Goal: Task Accomplishment & Management: Use online tool/utility

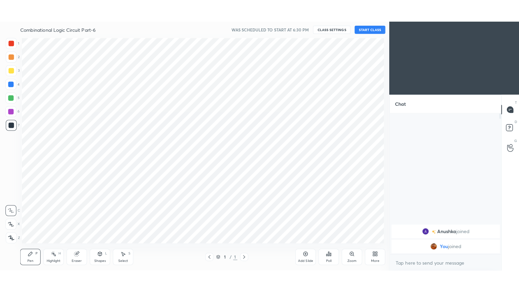
scroll to position [33572, 33417]
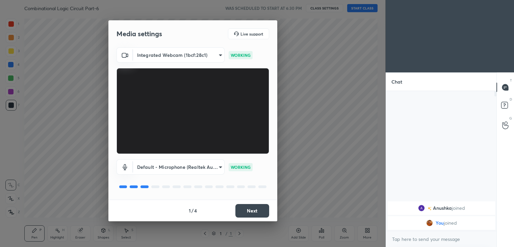
click at [255, 212] on button "Next" at bounding box center [252, 211] width 34 height 14
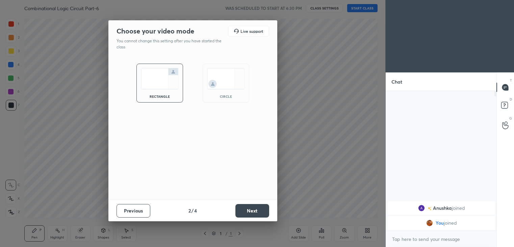
click at [253, 210] on button "Next" at bounding box center [252, 211] width 34 height 14
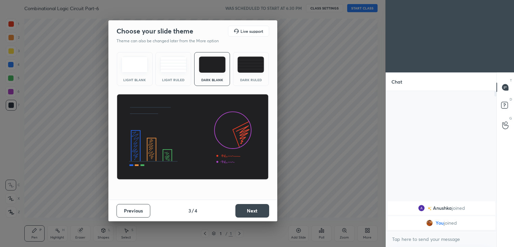
click at [256, 209] on button "Next" at bounding box center [252, 211] width 34 height 14
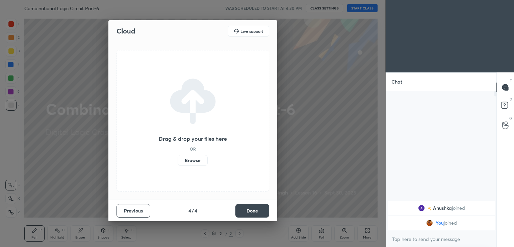
click at [258, 211] on button "Done" at bounding box center [252, 211] width 34 height 14
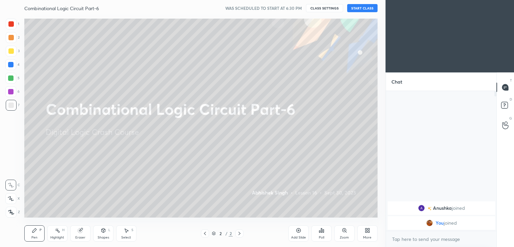
click at [368, 234] on div "More" at bounding box center [367, 233] width 20 height 16
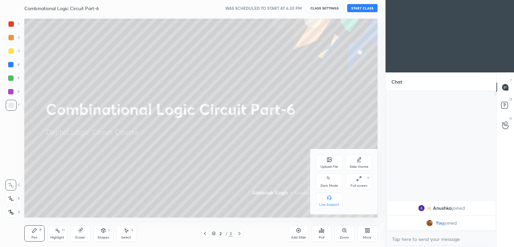
click at [361, 186] on div "Full screen" at bounding box center [359, 185] width 17 height 3
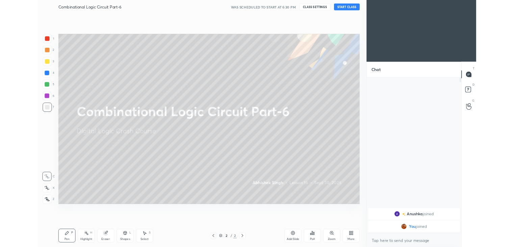
scroll to position [198, 110]
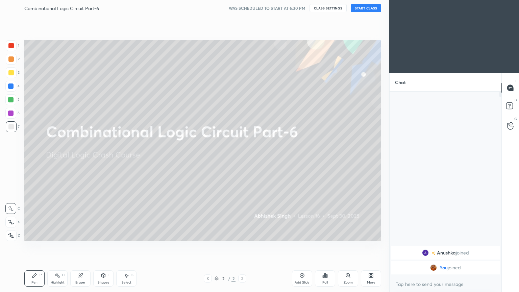
click at [373, 246] on div "More" at bounding box center [371, 282] width 8 height 3
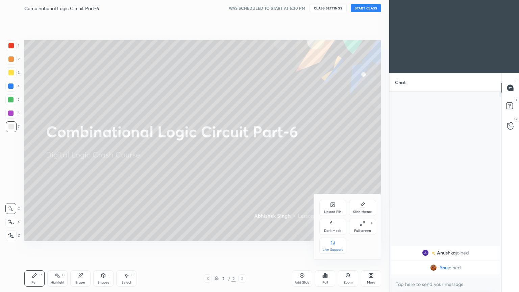
click at [362, 226] on icon at bounding box center [362, 223] width 5 height 5
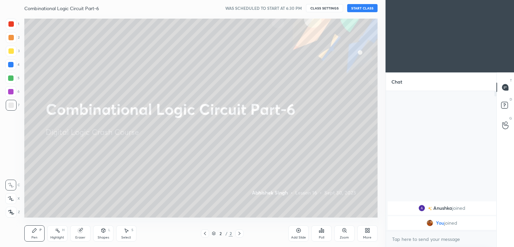
scroll to position [0, 0]
click at [367, 7] on button "START CLASS" at bounding box center [362, 8] width 30 height 8
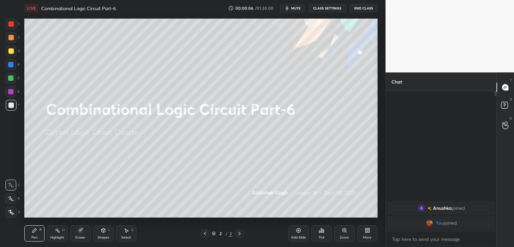
click at [368, 235] on div "More" at bounding box center [367, 236] width 8 height 3
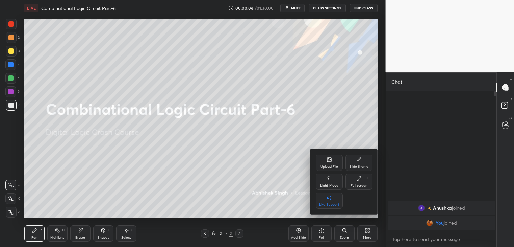
click at [357, 181] on div "Full screen F" at bounding box center [359, 181] width 27 height 16
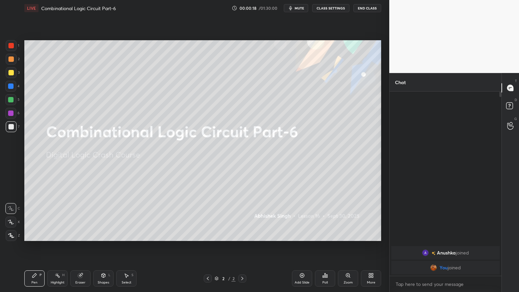
click at [304, 246] on div "Add Slide" at bounding box center [302, 278] width 20 height 16
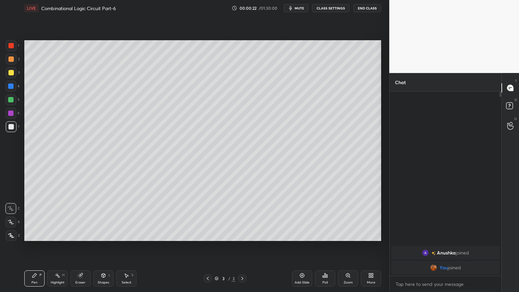
click at [14, 62] on div at bounding box center [11, 59] width 11 height 11
click at [11, 222] on icon at bounding box center [11, 222] width 6 height 5
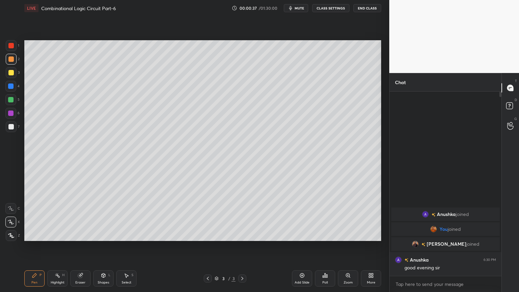
click at [12, 126] on div at bounding box center [10, 126] width 5 height 5
click at [14, 203] on div at bounding box center [10, 208] width 11 height 11
click at [78, 246] on icon at bounding box center [80, 275] width 4 height 4
click at [35, 246] on div "Pen" at bounding box center [34, 282] width 6 height 3
click at [12, 91] on div at bounding box center [10, 86] width 11 height 11
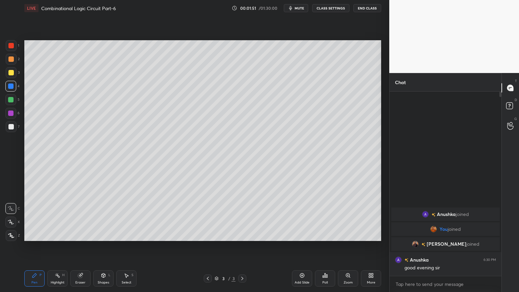
click at [105, 246] on div "Shapes L" at bounding box center [103, 278] width 20 height 16
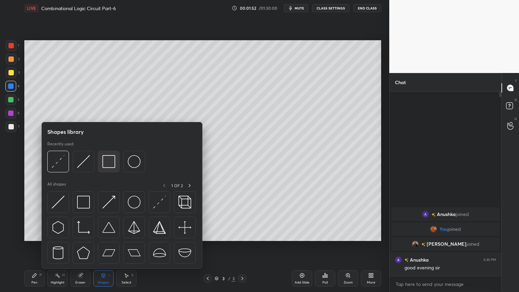
click at [113, 162] on img at bounding box center [108, 161] width 13 height 13
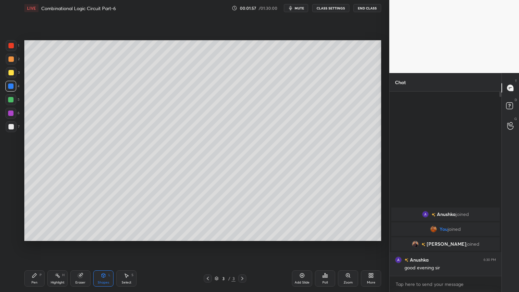
click at [30, 246] on div "Pen P" at bounding box center [34, 278] width 20 height 16
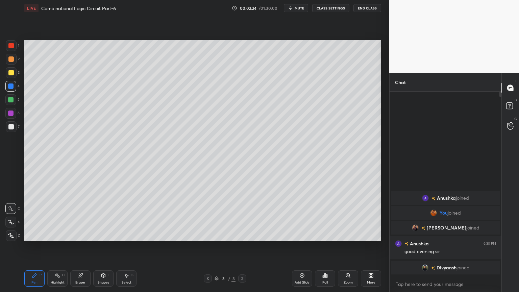
click at [80, 246] on div "Eraser" at bounding box center [80, 278] width 20 height 16
click at [37, 246] on div "Pen P" at bounding box center [34, 278] width 20 height 16
click at [12, 98] on div at bounding box center [10, 99] width 5 height 5
click at [11, 117] on div at bounding box center [10, 113] width 11 height 11
click at [11, 220] on icon at bounding box center [11, 222] width 6 height 5
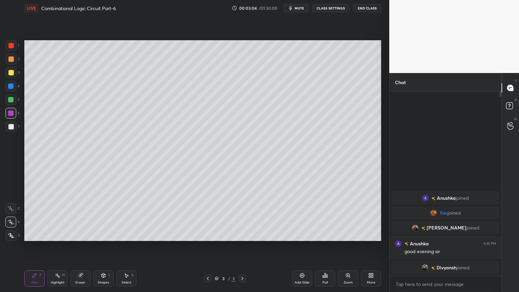
click at [18, 48] on div "1" at bounding box center [13, 45] width 14 height 11
click at [102, 246] on div "Shapes L" at bounding box center [103, 278] width 20 height 16
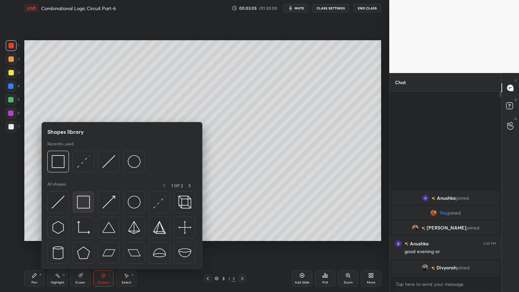
click at [82, 199] on img at bounding box center [83, 202] width 13 height 13
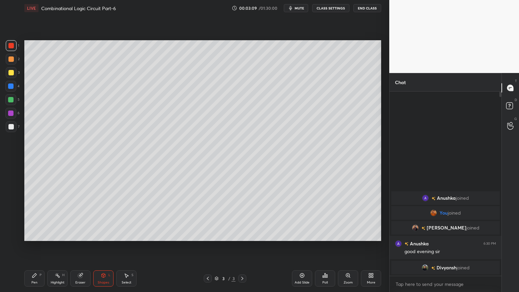
click at [38, 246] on div "Pen P" at bounding box center [34, 278] width 20 height 16
click at [14, 204] on div at bounding box center [10, 208] width 11 height 11
click at [62, 246] on div "Highlight H" at bounding box center [57, 278] width 20 height 16
click at [12, 97] on div at bounding box center [10, 99] width 5 height 5
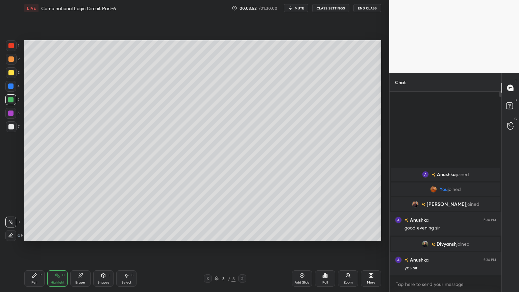
click at [39, 246] on div "Pen P" at bounding box center [34, 278] width 20 height 16
click at [305, 246] on div "Add Slide" at bounding box center [302, 282] width 15 height 3
click at [9, 125] on div at bounding box center [10, 126] width 5 height 5
click at [112, 96] on p "Undo" at bounding box center [112, 96] width 10 height 5
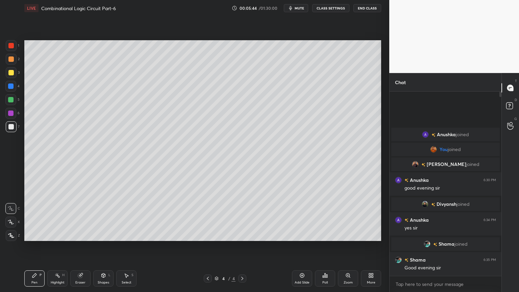
click at [14, 115] on div at bounding box center [10, 113] width 11 height 11
click at [11, 220] on icon at bounding box center [11, 222] width 6 height 5
click at [12, 88] on div at bounding box center [10, 85] width 5 height 5
click at [9, 209] on icon at bounding box center [11, 208] width 6 height 5
click at [15, 116] on div at bounding box center [10, 113] width 11 height 11
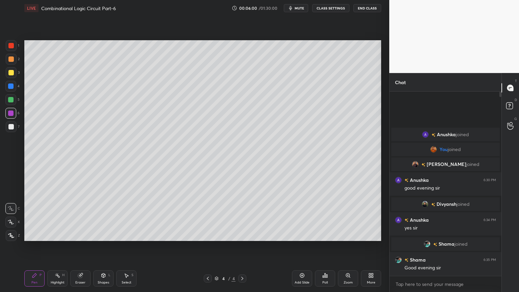
click at [8, 220] on icon at bounding box center [11, 222] width 6 height 5
click at [14, 88] on div at bounding box center [10, 86] width 11 height 11
click at [8, 205] on div at bounding box center [10, 208] width 11 height 11
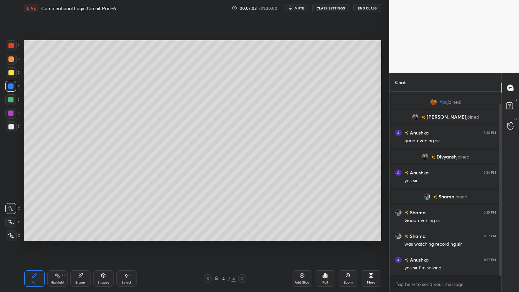
scroll to position [36, 0]
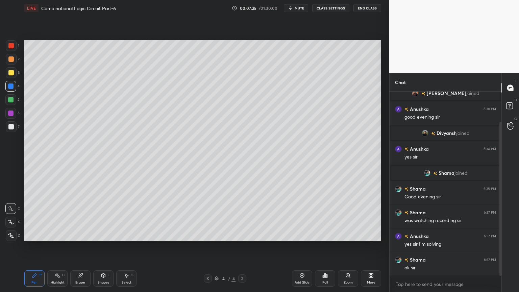
click at [297, 246] on div "Add Slide" at bounding box center [302, 278] width 20 height 16
click at [14, 76] on div at bounding box center [11, 72] width 11 height 11
click at [11, 222] on icon at bounding box center [11, 222] width 6 height 5
click at [11, 126] on div at bounding box center [10, 126] width 5 height 5
click at [10, 207] on icon at bounding box center [11, 208] width 6 height 5
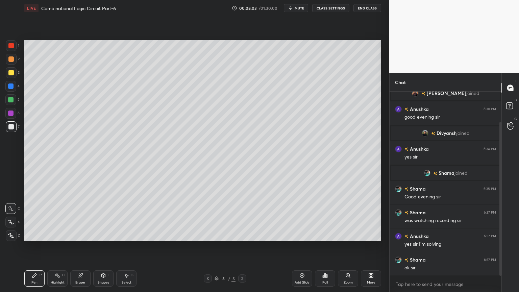
click at [84, 246] on div "Eraser" at bounding box center [80, 278] width 20 height 16
click at [27, 246] on div "Pen P" at bounding box center [34, 278] width 20 height 16
click at [78, 246] on div "Eraser" at bounding box center [80, 278] width 20 height 16
click at [34, 246] on icon at bounding box center [34, 275] width 4 height 4
click at [383, 59] on div "Setting up your live class Poll for secs No correct answer Start poll" at bounding box center [203, 140] width 362 height 249
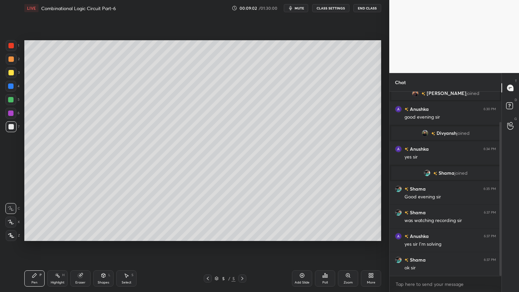
click at [10, 111] on div at bounding box center [10, 112] width 5 height 5
click at [101, 246] on div "Shapes L" at bounding box center [103, 278] width 20 height 16
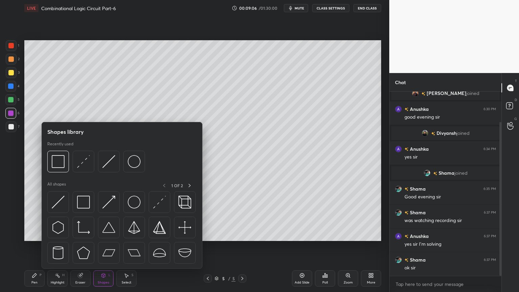
click at [12, 87] on div at bounding box center [10, 85] width 5 height 5
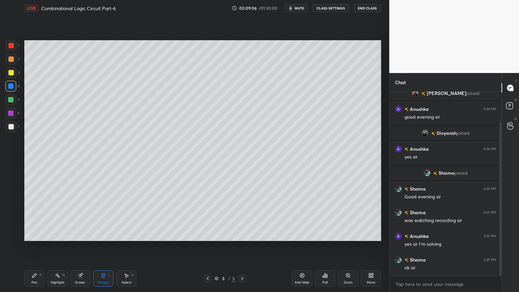
click at [99, 246] on div "Shapes L" at bounding box center [103, 278] width 20 height 16
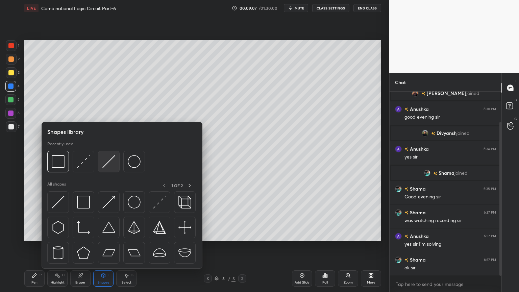
click at [110, 160] on img at bounding box center [108, 161] width 13 height 13
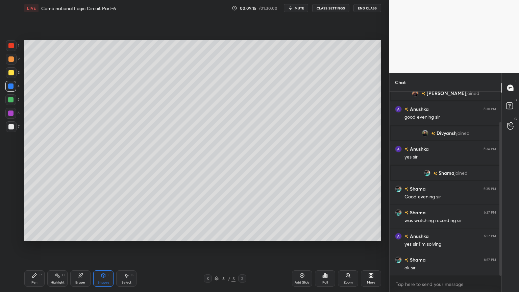
click at [32, 246] on div "Pen" at bounding box center [34, 282] width 6 height 3
click at [12, 100] on div at bounding box center [10, 99] width 5 height 5
click at [13, 220] on icon at bounding box center [11, 222] width 6 height 5
click at [80, 246] on icon at bounding box center [80, 275] width 4 height 4
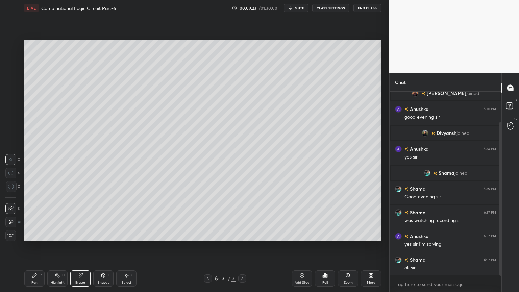
click at [38, 246] on div "Pen P" at bounding box center [34, 278] width 20 height 16
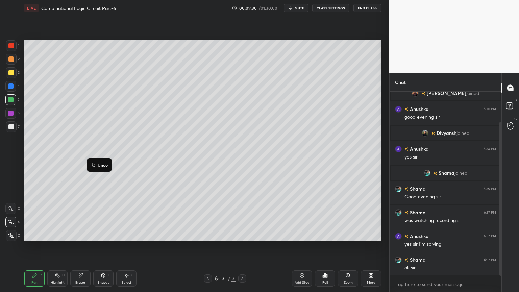
click at [103, 164] on p "Undo" at bounding box center [103, 164] width 10 height 5
click at [78, 246] on icon at bounding box center [80, 275] width 5 height 5
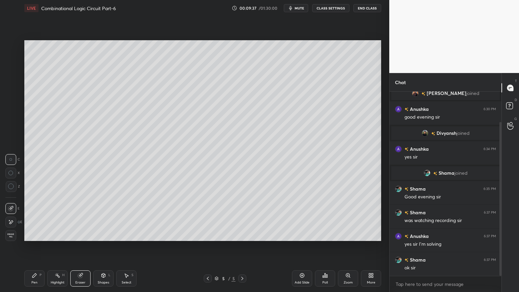
click at [36, 246] on icon at bounding box center [34, 275] width 5 height 5
click at [16, 90] on div "4" at bounding box center [12, 86] width 14 height 11
click at [11, 207] on icon at bounding box center [11, 208] width 6 height 5
click at [104, 246] on div "Shapes L" at bounding box center [103, 278] width 20 height 16
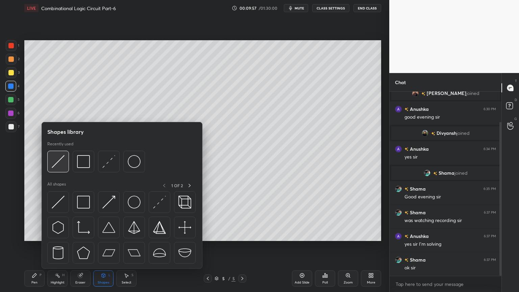
click at [58, 163] on img at bounding box center [58, 161] width 13 height 13
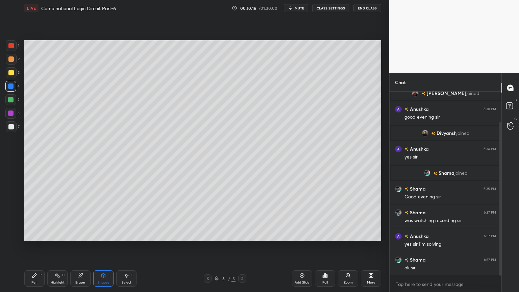
click at [80, 246] on div "Eraser" at bounding box center [80, 282] width 10 height 3
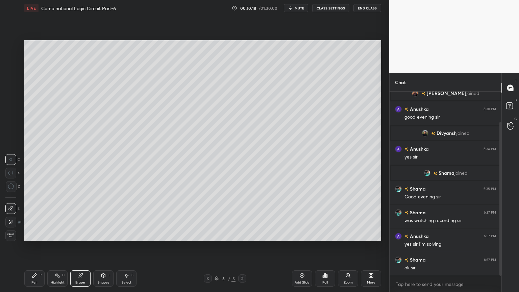
click at [31, 246] on div "Pen P" at bounding box center [34, 278] width 20 height 16
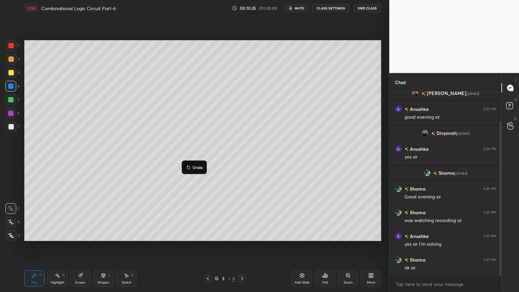
click at [196, 167] on p "Undo" at bounding box center [198, 166] width 10 height 5
click at [121, 149] on p "Undo" at bounding box center [121, 149] width 10 height 5
click at [76, 246] on div "Eraser" at bounding box center [80, 278] width 20 height 16
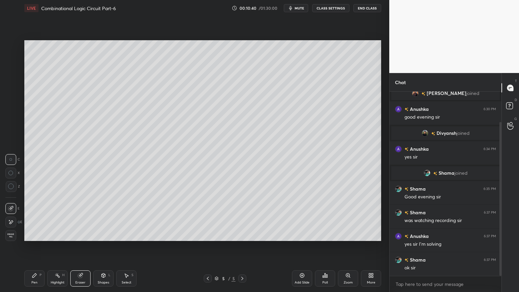
click at [34, 246] on div "Pen" at bounding box center [34, 282] width 6 height 3
click at [77, 246] on div "Eraser" at bounding box center [80, 278] width 20 height 16
click at [35, 246] on icon at bounding box center [34, 275] width 5 height 5
click at [14, 128] on div at bounding box center [10, 126] width 5 height 5
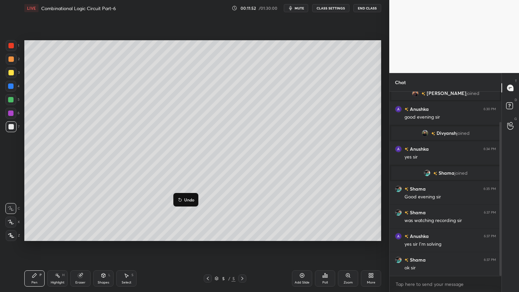
click at [186, 199] on p "Undo" at bounding box center [189, 199] width 10 height 5
click at [214, 203] on p "Undo" at bounding box center [215, 203] width 10 height 5
click at [215, 220] on p "Undo" at bounding box center [216, 221] width 10 height 5
click at [236, 226] on p "Undo" at bounding box center [237, 226] width 10 height 5
click at [235, 220] on p "Undo" at bounding box center [238, 218] width 10 height 5
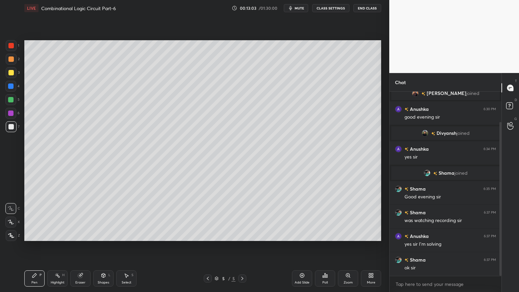
click at [12, 64] on div at bounding box center [11, 59] width 11 height 11
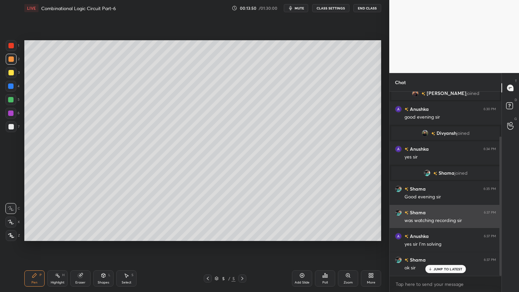
scroll to position [59, 0]
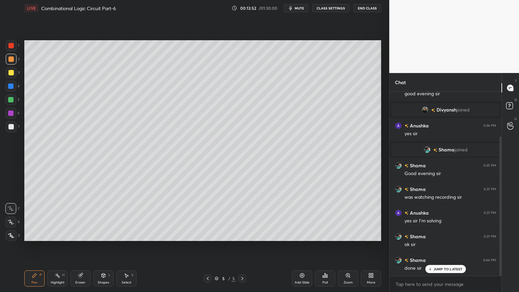
click at [302, 246] on div "Add Slide" at bounding box center [302, 278] width 20 height 16
click at [11, 99] on div at bounding box center [10, 99] width 5 height 5
click at [9, 214] on div "X" at bounding box center [12, 221] width 15 height 14
click at [14, 113] on div at bounding box center [10, 113] width 11 height 11
click at [103, 246] on div "Shapes L" at bounding box center [103, 278] width 20 height 16
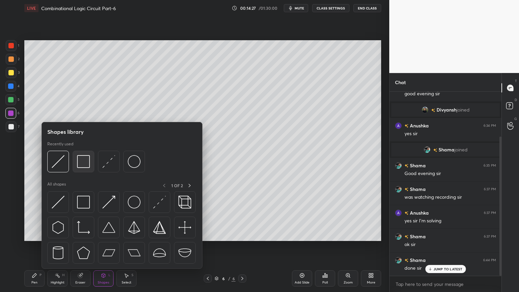
click at [82, 163] on img at bounding box center [83, 161] width 13 height 13
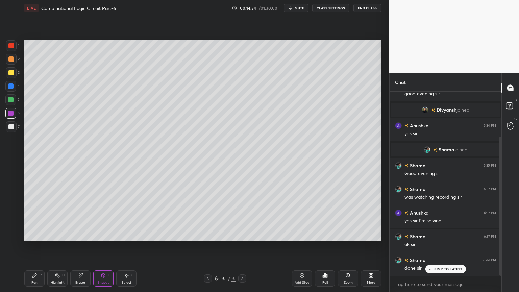
click at [107, 246] on div "Shapes" at bounding box center [103, 282] width 11 height 3
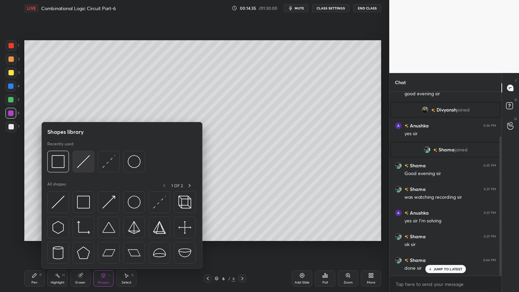
click at [84, 165] on img at bounding box center [83, 161] width 13 height 13
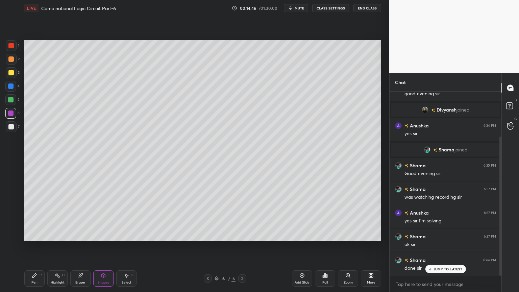
click at [30, 246] on div "Pen P" at bounding box center [34, 278] width 20 height 16
click at [16, 128] on div at bounding box center [11, 126] width 11 height 11
click at [206, 246] on icon at bounding box center [207, 278] width 5 height 5
click at [11, 207] on icon at bounding box center [11, 208] width 6 height 5
click at [15, 49] on div at bounding box center [11, 45] width 11 height 11
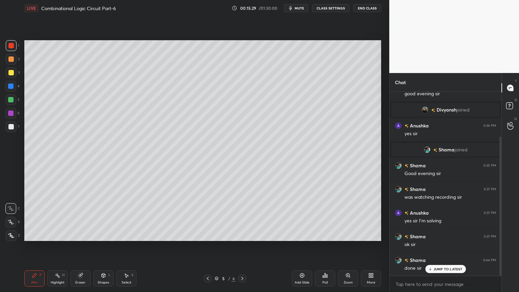
click at [54, 246] on div "Highlight H" at bounding box center [57, 278] width 20 height 16
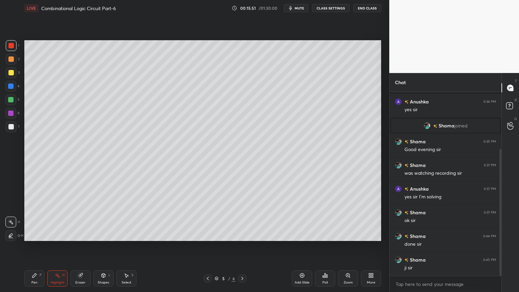
click at [36, 246] on div "Pen P" at bounding box center [34, 278] width 20 height 16
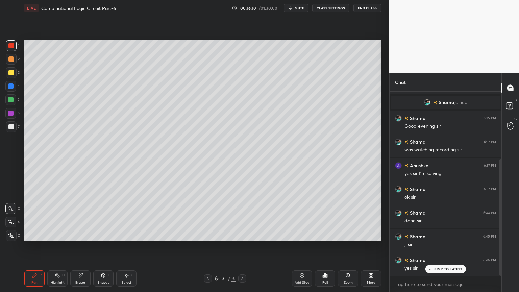
click at [243, 246] on icon at bounding box center [241, 278] width 5 height 5
click at [10, 126] on div at bounding box center [10, 126] width 5 height 5
click at [9, 220] on icon at bounding box center [11, 222] width 6 height 5
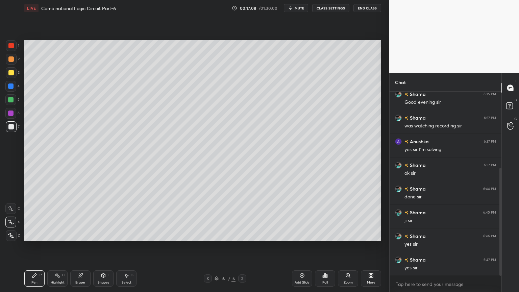
click at [304, 246] on icon at bounding box center [301, 275] width 5 height 5
click at [13, 102] on div at bounding box center [10, 99] width 5 height 5
click at [187, 88] on p "Undo" at bounding box center [185, 87] width 10 height 5
click at [209, 91] on p "Undo" at bounding box center [209, 91] width 10 height 5
click at [82, 246] on div "Eraser" at bounding box center [80, 278] width 20 height 16
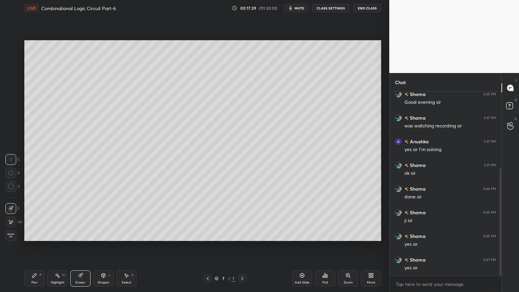
click at [33, 246] on icon at bounding box center [34, 275] width 5 height 5
click at [15, 86] on div at bounding box center [10, 86] width 11 height 11
click at [104, 246] on div "Shapes L" at bounding box center [103, 278] width 20 height 16
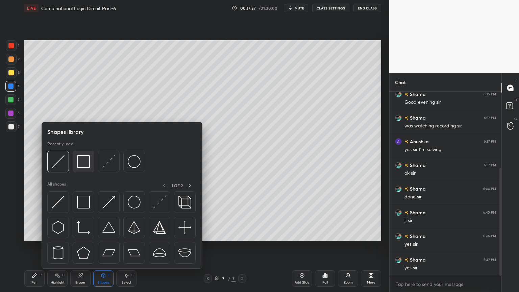
click at [86, 162] on img at bounding box center [83, 161] width 13 height 13
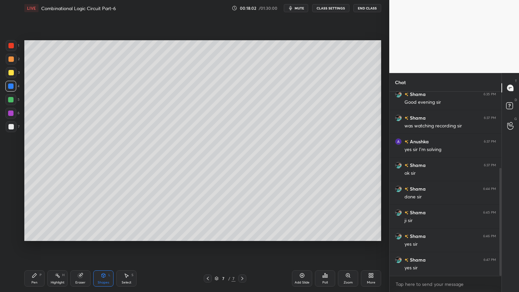
click at [37, 246] on div "Pen P" at bounding box center [34, 278] width 20 height 16
click at [12, 123] on div at bounding box center [11, 126] width 11 height 11
click at [11, 87] on div at bounding box center [10, 85] width 5 height 5
click at [15, 76] on div at bounding box center [11, 72] width 11 height 11
click at [14, 62] on div at bounding box center [11, 59] width 11 height 11
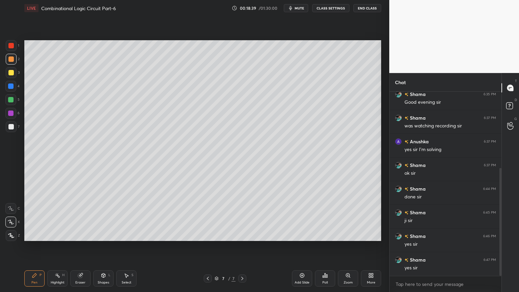
click at [8, 207] on icon at bounding box center [10, 208] width 5 height 4
click at [78, 246] on icon at bounding box center [80, 275] width 4 height 4
click at [22, 246] on div "LIVE Combinational Logic Circuit Part-6 00:19:06 / 01:30:00 mute CLASS SETTINGS…" at bounding box center [203, 146] width 362 height 292
click at [34, 246] on div "Pen" at bounding box center [34, 282] width 6 height 3
click at [80, 246] on div "Eraser" at bounding box center [80, 278] width 20 height 16
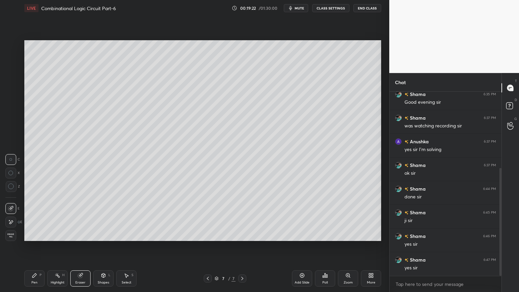
click at [34, 246] on div "Pen P" at bounding box center [34, 278] width 20 height 16
click at [14, 128] on div at bounding box center [10, 126] width 5 height 5
click at [9, 220] on icon at bounding box center [10, 222] width 5 height 4
click at [11, 206] on icon at bounding box center [11, 208] width 6 height 5
click at [301, 246] on div "Add Slide" at bounding box center [302, 282] width 15 height 3
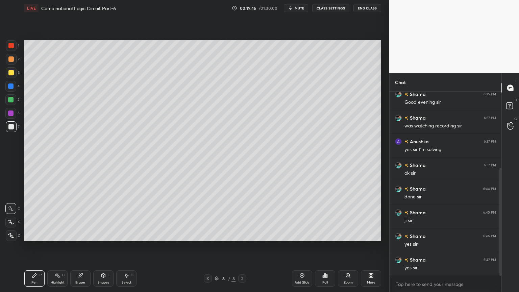
click at [17, 65] on div "2" at bounding box center [13, 61] width 14 height 14
click at [12, 221] on icon at bounding box center [11, 222] width 6 height 5
click at [13, 125] on div at bounding box center [10, 126] width 5 height 5
click at [14, 86] on div at bounding box center [10, 86] width 11 height 11
click at [204, 246] on div at bounding box center [208, 278] width 8 height 8
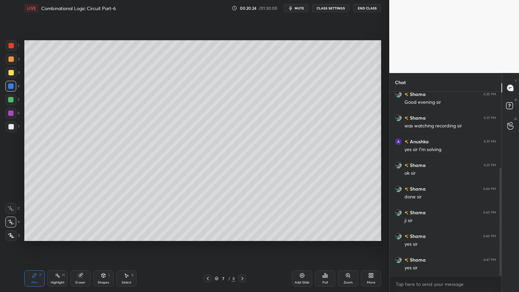
click at [208, 246] on icon at bounding box center [207, 278] width 5 height 5
click at [125, 246] on icon at bounding box center [126, 275] width 5 height 5
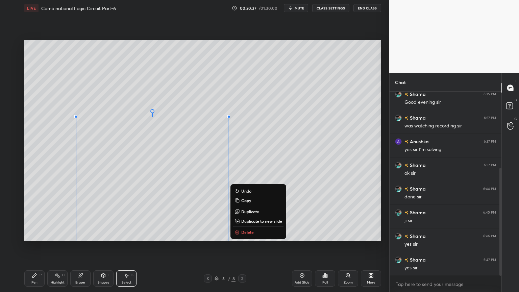
click at [250, 200] on p "Copy" at bounding box center [246, 200] width 10 height 5
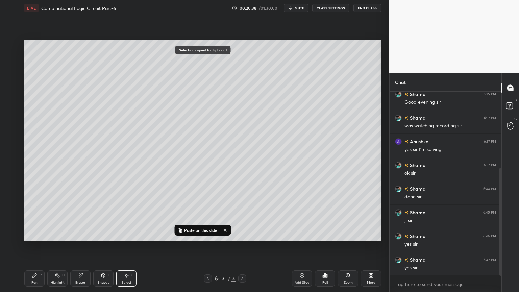
click at [242, 246] on icon at bounding box center [242, 278] width 2 height 3
click at [241, 246] on icon at bounding box center [241, 278] width 5 height 5
click at [241, 246] on icon at bounding box center [242, 278] width 2 height 3
click at [201, 230] on p "Paste on this slide" at bounding box center [200, 229] width 33 height 5
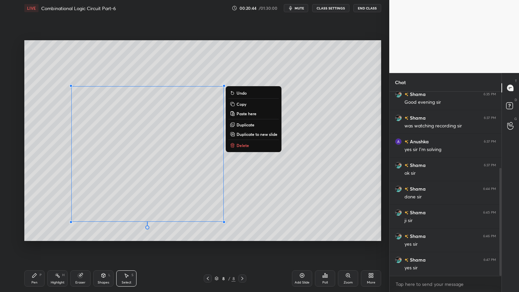
click at [107, 241] on div "0 ° Undo Copy Paste here Duplicate Duplicate to new slide Delete Setting up you…" at bounding box center [203, 140] width 362 height 249
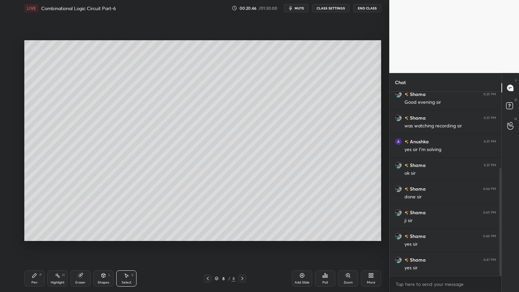
click at [57, 246] on div "Highlight H" at bounding box center [57, 278] width 20 height 16
click at [81, 246] on icon at bounding box center [80, 275] width 4 height 4
click at [27, 246] on div "Pen P" at bounding box center [34, 278] width 20 height 16
click at [12, 102] on div at bounding box center [10, 99] width 5 height 5
click at [302, 9] on span "mute" at bounding box center [299, 8] width 9 height 5
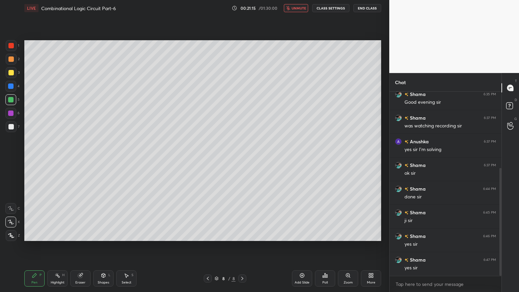
click at [299, 14] on div "LIVE Combinational Logic Circuit Part-6 00:21:15 / 01:30:00 unmute CLASS SETTIN…" at bounding box center [202, 8] width 357 height 16
click at [302, 11] on button "unmute" at bounding box center [296, 8] width 24 height 8
click at [16, 128] on div at bounding box center [11, 126] width 11 height 11
click at [11, 207] on icon at bounding box center [11, 208] width 6 height 5
click at [15, 76] on div at bounding box center [11, 72] width 11 height 11
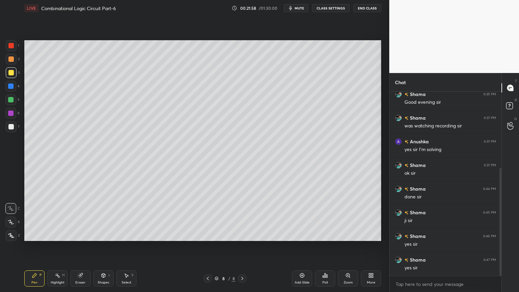
click at [73, 246] on div "Eraser" at bounding box center [80, 278] width 20 height 16
click at [36, 246] on icon at bounding box center [34, 275] width 5 height 5
click at [81, 246] on div "Eraser" at bounding box center [80, 282] width 10 height 3
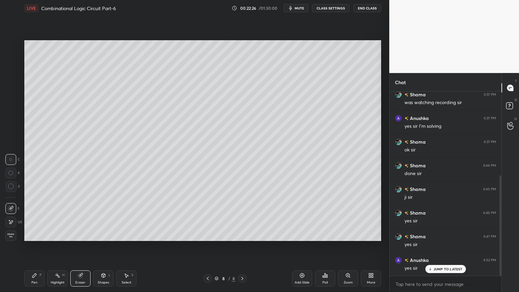
click at [33, 246] on icon at bounding box center [34, 275] width 4 height 4
click at [16, 61] on div at bounding box center [11, 59] width 11 height 11
click at [59, 246] on div "Highlight H" at bounding box center [57, 278] width 20 height 16
click at [79, 246] on div "Eraser" at bounding box center [80, 282] width 10 height 3
click at [31, 246] on div "Pen P" at bounding box center [34, 278] width 20 height 16
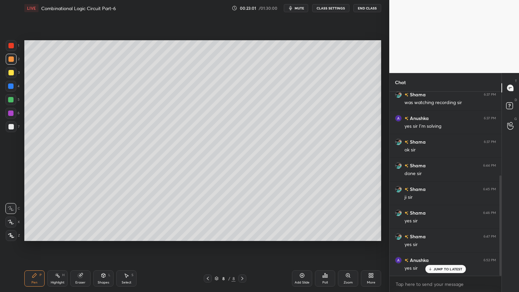
click at [12, 75] on div at bounding box center [10, 72] width 5 height 5
click at [55, 246] on div "Highlight H" at bounding box center [57, 278] width 20 height 16
click at [301, 11] on button "mute" at bounding box center [296, 8] width 24 height 8
click at [333, 221] on div at bounding box center [194, 146] width 389 height 292
click at [299, 8] on span "unmute" at bounding box center [298, 8] width 15 height 5
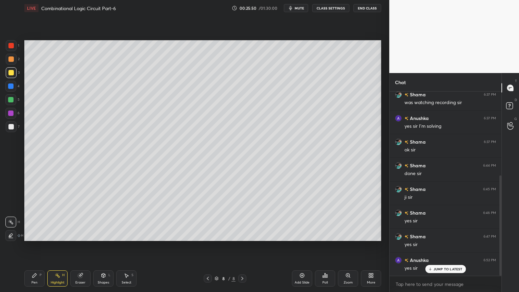
click at [34, 246] on div "Pen P" at bounding box center [34, 278] width 20 height 16
click at [78, 246] on icon at bounding box center [80, 275] width 4 height 4
click at [34, 246] on icon at bounding box center [34, 275] width 4 height 4
click at [14, 60] on div at bounding box center [11, 59] width 11 height 11
click at [300, 9] on span "mute" at bounding box center [299, 8] width 9 height 5
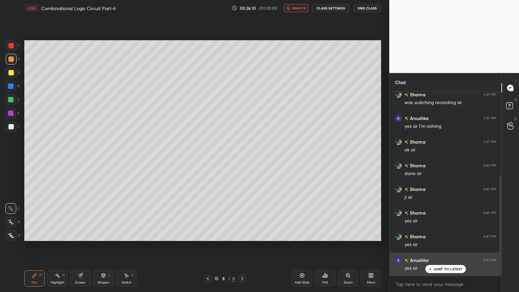
click at [446, 246] on p "JUMP TO LATEST" at bounding box center [447, 269] width 29 height 4
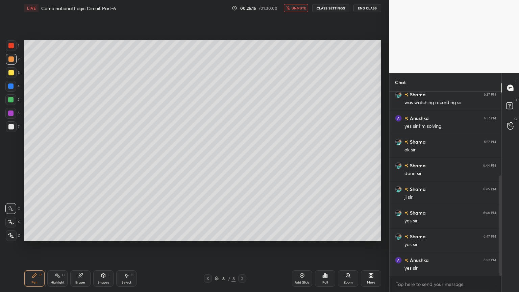
click at [302, 5] on button "unmute" at bounding box center [296, 8] width 24 height 8
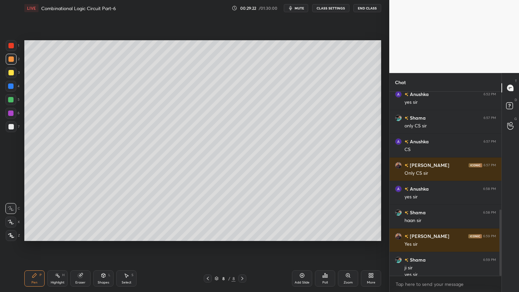
scroll to position [327, 0]
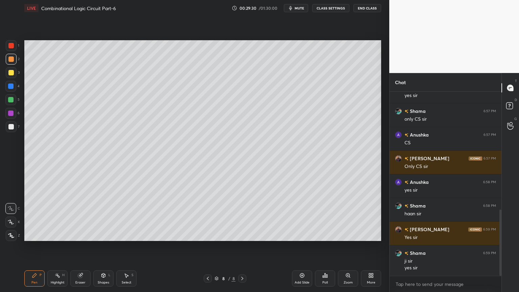
click at [297, 246] on div "Add Slide" at bounding box center [302, 278] width 20 height 16
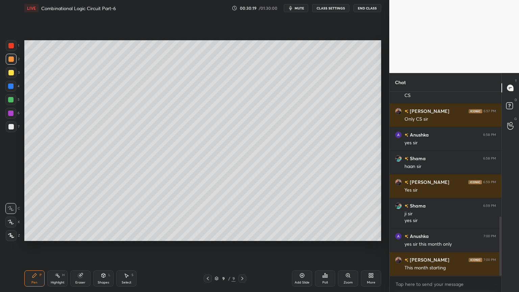
scroll to position [390, 0]
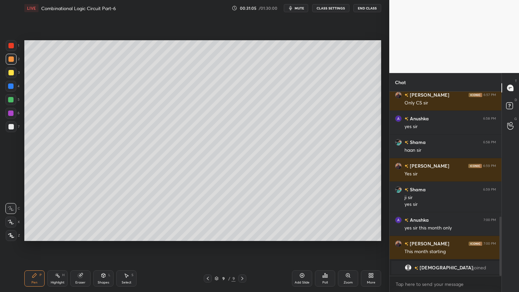
click at [207, 246] on icon at bounding box center [207, 278] width 5 height 5
click at [207, 246] on div at bounding box center [208, 278] width 8 height 8
click at [208, 246] on icon at bounding box center [207, 278] width 5 height 5
click at [209, 246] on icon at bounding box center [207, 278] width 5 height 5
click at [125, 246] on div "Select" at bounding box center [127, 282] width 10 height 3
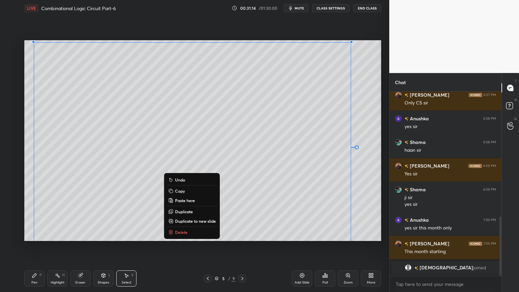
click at [181, 246] on div "0 ° Undo Copy Paste here Duplicate Duplicate to new slide Delete Setting up you…" at bounding box center [203, 140] width 362 height 249
click at [189, 178] on button "Undo" at bounding box center [193, 180] width 50 height 8
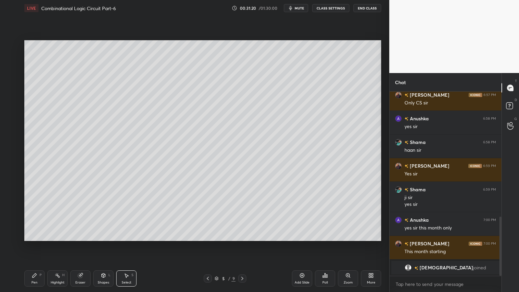
click at [188, 246] on div "0 ° Undo Copy Paste here Duplicate Duplicate to new slide Delete Setting up you…" at bounding box center [203, 140] width 362 height 249
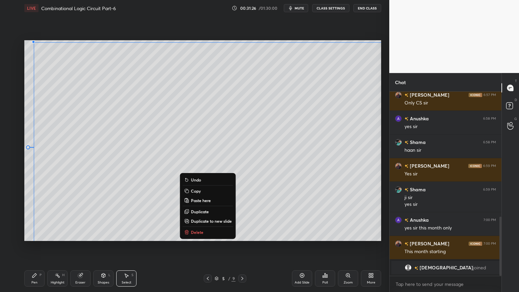
click at [198, 190] on p "Copy" at bounding box center [196, 190] width 10 height 5
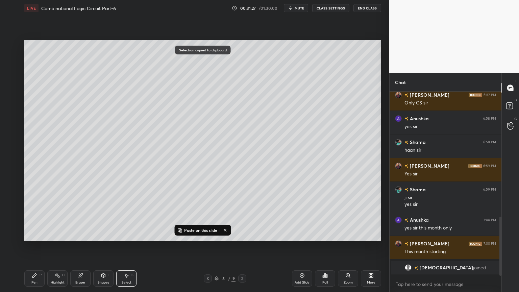
click at [243, 246] on icon at bounding box center [241, 278] width 5 height 5
click at [244, 246] on icon at bounding box center [241, 278] width 5 height 5
click at [245, 246] on icon at bounding box center [241, 278] width 5 height 5
click at [242, 246] on icon at bounding box center [241, 278] width 5 height 5
click at [208, 246] on icon at bounding box center [208, 278] width 2 height 3
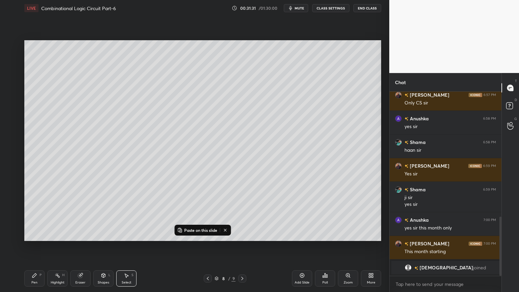
click at [242, 246] on icon at bounding box center [242, 278] width 2 height 3
click at [199, 228] on p "Paste on this slide" at bounding box center [200, 229] width 33 height 5
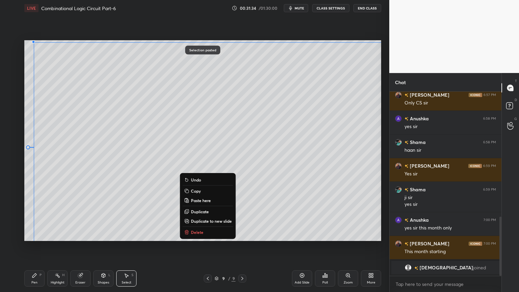
click at [79, 246] on div "Eraser" at bounding box center [80, 278] width 20 height 16
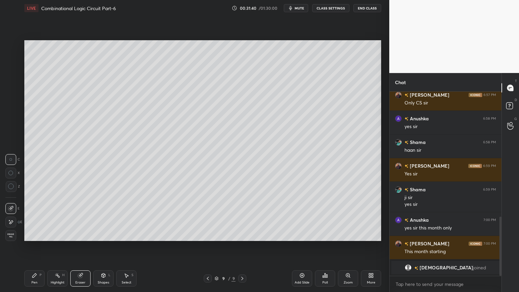
click at [36, 246] on div "Pen P" at bounding box center [34, 278] width 20 height 16
click at [12, 74] on div at bounding box center [10, 72] width 5 height 5
click at [9, 220] on icon at bounding box center [10, 222] width 5 height 4
click at [80, 246] on icon at bounding box center [80, 275] width 4 height 4
click at [32, 246] on icon at bounding box center [34, 275] width 5 height 5
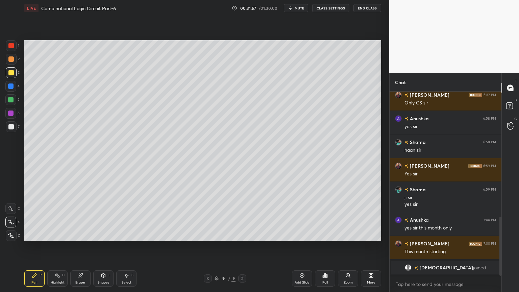
click at [77, 246] on div "Eraser" at bounding box center [80, 278] width 20 height 16
click at [38, 246] on div "Pen P" at bounding box center [34, 278] width 20 height 16
click at [11, 207] on icon at bounding box center [11, 208] width 6 height 5
click at [82, 246] on icon at bounding box center [80, 275] width 5 height 5
click at [32, 246] on icon at bounding box center [34, 275] width 5 height 5
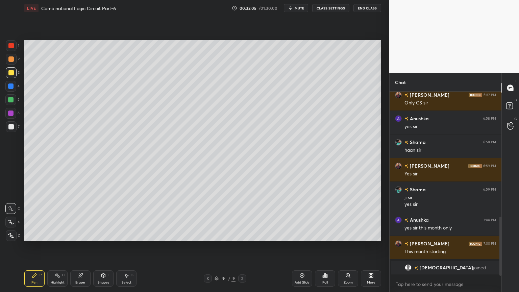
click at [14, 126] on div at bounding box center [11, 126] width 11 height 11
click at [79, 246] on div "Eraser" at bounding box center [80, 282] width 10 height 3
click at [35, 246] on icon at bounding box center [34, 275] width 5 height 5
click at [82, 246] on div "Eraser" at bounding box center [80, 278] width 20 height 16
click at [34, 246] on div "Pen P" at bounding box center [34, 278] width 20 height 16
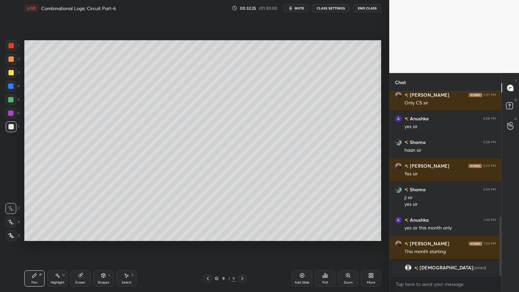
click at [79, 246] on div "Eraser" at bounding box center [80, 282] width 10 height 3
click at [32, 246] on icon at bounding box center [34, 275] width 4 height 4
click at [79, 246] on div "Eraser" at bounding box center [80, 282] width 10 height 3
click at [36, 246] on div "Pen P" at bounding box center [34, 278] width 20 height 16
click at [11, 99] on div at bounding box center [10, 99] width 5 height 5
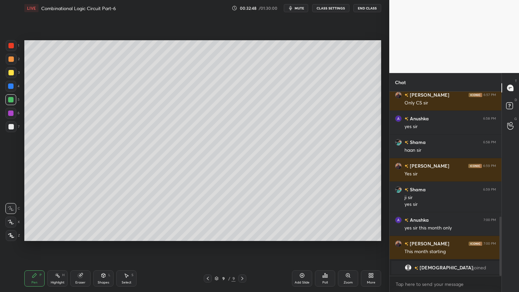
click at [11, 223] on icon at bounding box center [11, 222] width 6 height 5
click at [79, 246] on div "Eraser" at bounding box center [80, 278] width 20 height 16
click at [31, 246] on div "Pen P" at bounding box center [34, 278] width 20 height 16
click at [15, 57] on div at bounding box center [11, 59] width 11 height 11
click at [14, 203] on div "C" at bounding box center [12, 207] width 15 height 14
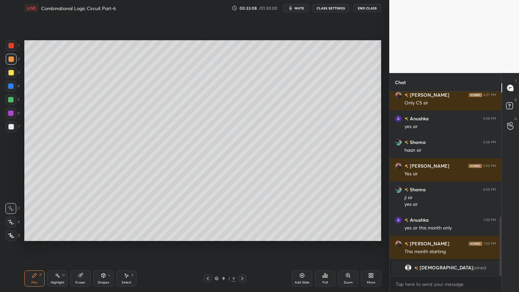
click at [80, 246] on div "Eraser" at bounding box center [80, 282] width 10 height 3
click at [40, 246] on div "Pen P" at bounding box center [34, 278] width 20 height 16
click at [104, 246] on div "Shapes L" at bounding box center [103, 278] width 20 height 16
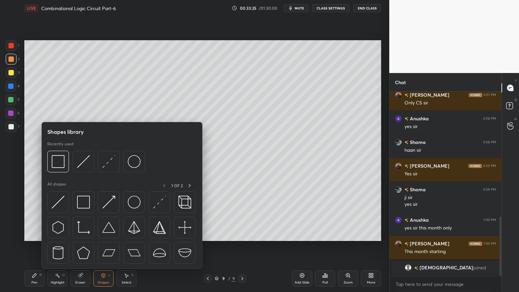
click at [77, 246] on div "Eraser" at bounding box center [80, 282] width 10 height 3
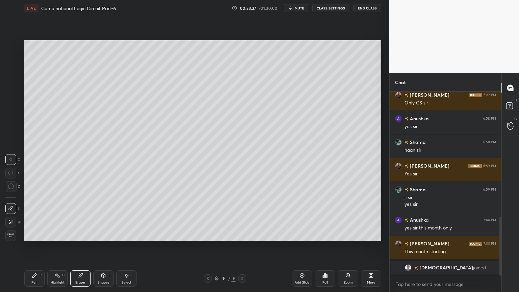
click at [38, 246] on div "Pen P" at bounding box center [34, 278] width 20 height 16
click at [10, 128] on div at bounding box center [10, 126] width 5 height 5
click at [78, 246] on div "Eraser" at bounding box center [80, 278] width 20 height 16
click at [127, 246] on div "Select S" at bounding box center [126, 278] width 20 height 16
click at [353, 159] on div "0 ° Undo Copy Paste here Duplicate Duplicate to new slide Delete" at bounding box center [202, 140] width 357 height 201
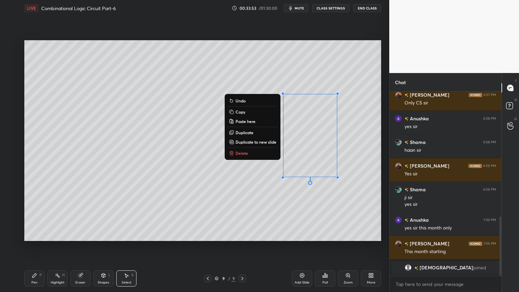
click at [332, 218] on div "0 ° Undo Copy Paste here Duplicate Duplicate to new slide Delete" at bounding box center [202, 140] width 357 height 201
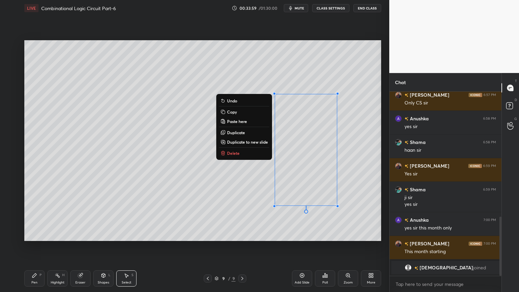
click at [246, 151] on button "Delete" at bounding box center [244, 153] width 50 height 8
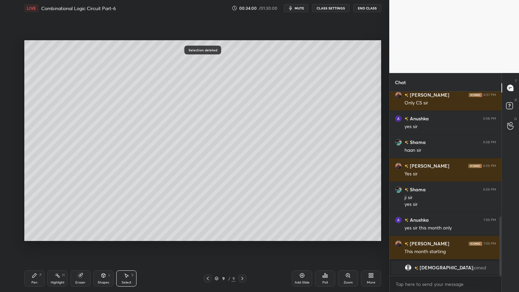
click at [26, 246] on div "Pen P" at bounding box center [34, 278] width 20 height 16
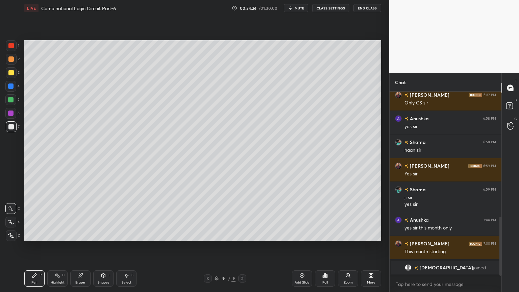
click at [86, 246] on div "Eraser" at bounding box center [80, 278] width 20 height 16
click at [31, 246] on div "Pen P" at bounding box center [34, 278] width 20 height 16
click at [11, 63] on div at bounding box center [11, 59] width 11 height 11
click at [80, 246] on div "Eraser" at bounding box center [80, 282] width 10 height 3
click at [34, 246] on icon at bounding box center [34, 275] width 4 height 4
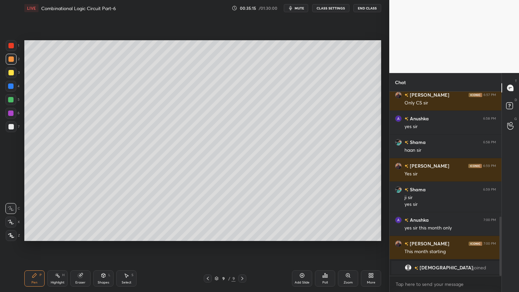
click at [14, 63] on div at bounding box center [11, 59] width 11 height 11
click at [59, 246] on div "Highlight H" at bounding box center [57, 278] width 20 height 16
click at [18, 45] on div "1" at bounding box center [13, 45] width 14 height 11
click at [34, 246] on icon at bounding box center [34, 275] width 4 height 4
click at [245, 246] on icon at bounding box center [241, 278] width 5 height 5
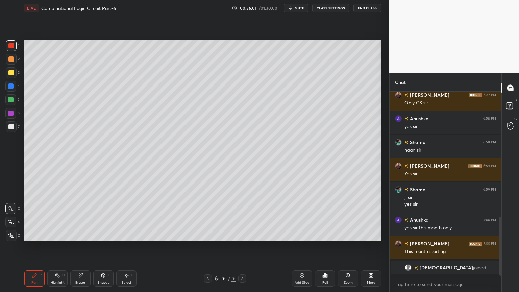
click at [241, 246] on icon at bounding box center [241, 278] width 5 height 5
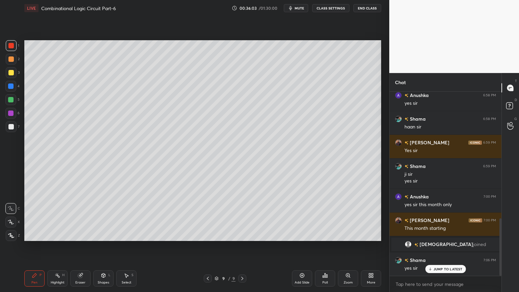
click at [208, 246] on icon at bounding box center [208, 278] width 2 height 3
click at [209, 246] on icon at bounding box center [207, 278] width 5 height 5
click at [211, 246] on div at bounding box center [208, 278] width 8 height 8
click at [125, 246] on icon at bounding box center [126, 275] width 5 height 5
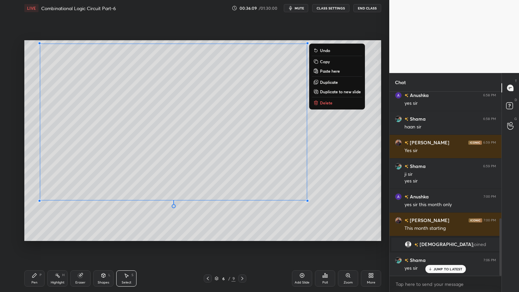
click at [330, 63] on p "Copy" at bounding box center [325, 61] width 10 height 5
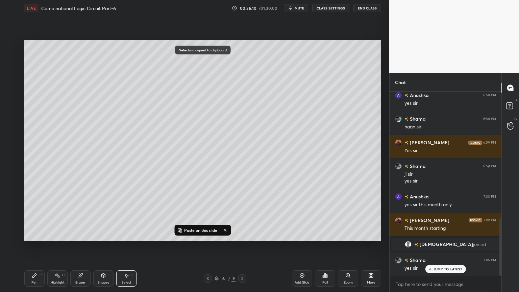
click at [245, 246] on icon at bounding box center [241, 278] width 5 height 5
click at [246, 246] on div at bounding box center [242, 278] width 8 height 8
click at [243, 246] on icon at bounding box center [241, 278] width 5 height 5
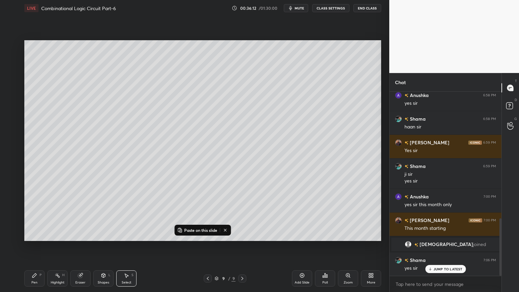
click at [301, 246] on icon at bounding box center [301, 275] width 5 height 5
click at [203, 225] on div "Paste on this slide" at bounding box center [203, 230] width 56 height 11
click at [196, 229] on p "Paste on this slide" at bounding box center [200, 229] width 33 height 5
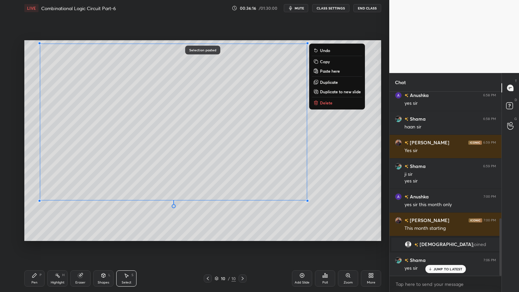
click at [38, 246] on div "Pen P" at bounding box center [34, 278] width 20 height 16
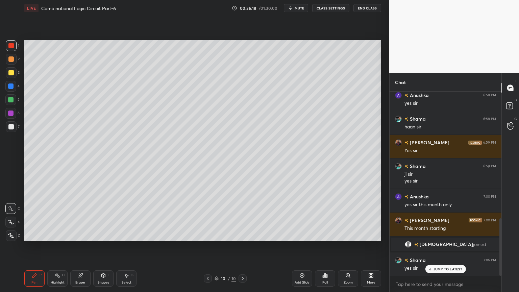
click at [81, 246] on div "Eraser" at bounding box center [80, 278] width 20 height 16
click at [34, 246] on icon at bounding box center [34, 275] width 4 height 4
click at [10, 220] on icon at bounding box center [10, 222] width 5 height 4
click at [13, 100] on div at bounding box center [10, 99] width 5 height 5
click at [81, 246] on div "Eraser" at bounding box center [80, 278] width 20 height 16
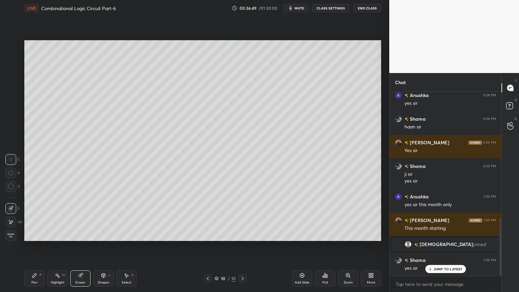
click at [29, 246] on div "Pen P" at bounding box center [34, 278] width 20 height 16
click at [12, 124] on div at bounding box center [10, 126] width 5 height 5
click at [84, 246] on div "Eraser" at bounding box center [80, 278] width 20 height 16
click at [33, 246] on icon at bounding box center [34, 275] width 4 height 4
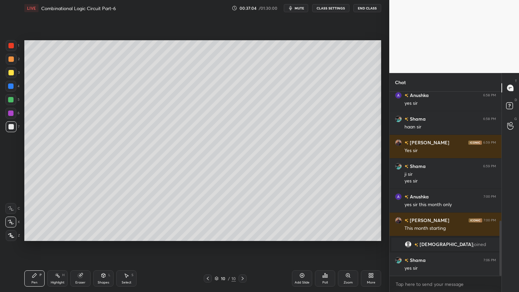
scroll to position [429, 0]
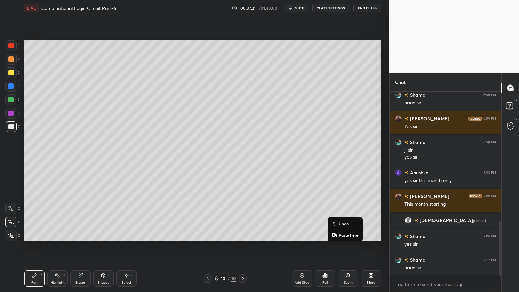
click at [346, 223] on p "Undo" at bounding box center [343, 223] width 10 height 5
click at [207, 246] on icon at bounding box center [207, 278] width 5 height 5
click at [208, 246] on icon at bounding box center [208, 278] width 2 height 3
click at [209, 246] on icon at bounding box center [207, 278] width 5 height 5
click at [130, 246] on div "Select S" at bounding box center [126, 278] width 20 height 16
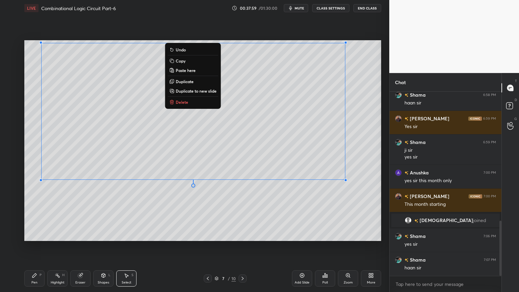
click at [186, 64] on button "Copy" at bounding box center [193, 61] width 50 height 8
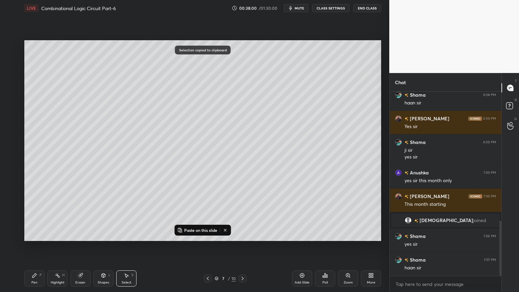
click at [240, 246] on icon at bounding box center [242, 278] width 5 height 5
click at [241, 246] on icon at bounding box center [242, 278] width 5 height 5
click at [242, 246] on icon at bounding box center [242, 278] width 2 height 3
click at [300, 246] on div "Add Slide" at bounding box center [302, 278] width 20 height 16
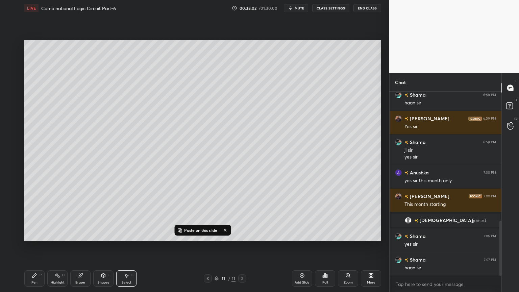
click at [196, 230] on p "Paste on this slide" at bounding box center [200, 229] width 33 height 5
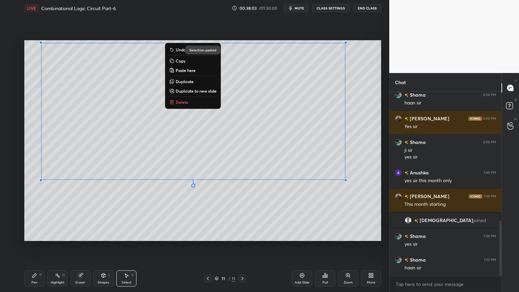
scroll to position [453, 0]
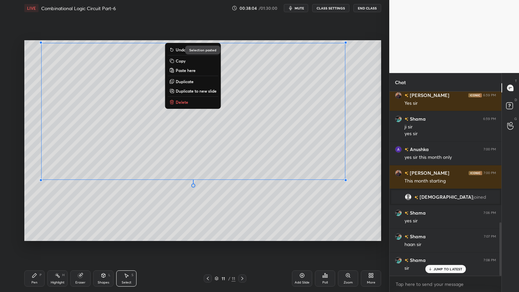
click at [168, 234] on div "0 ° Undo Copy Paste here Duplicate Duplicate to new slide Delete" at bounding box center [202, 140] width 357 height 201
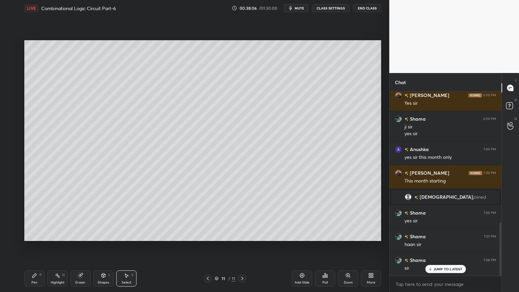
click at [80, 246] on div "Eraser" at bounding box center [80, 278] width 20 height 16
click at [36, 246] on icon at bounding box center [34, 275] width 5 height 5
click at [14, 105] on div "5" at bounding box center [12, 101] width 14 height 14
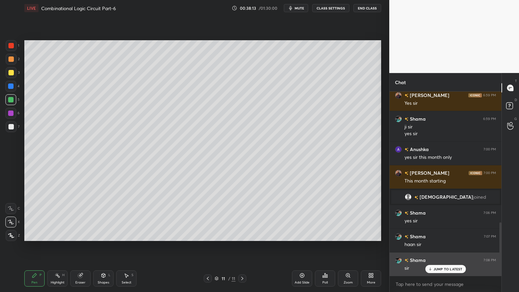
click at [444, 246] on p "JUMP TO LATEST" at bounding box center [447, 269] width 29 height 4
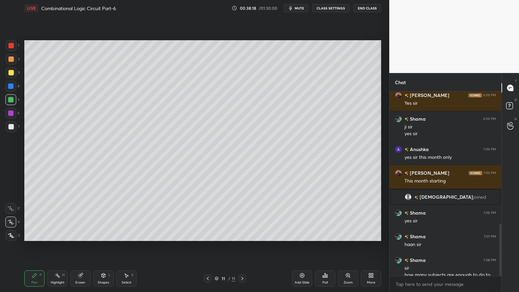
scroll to position [466, 0]
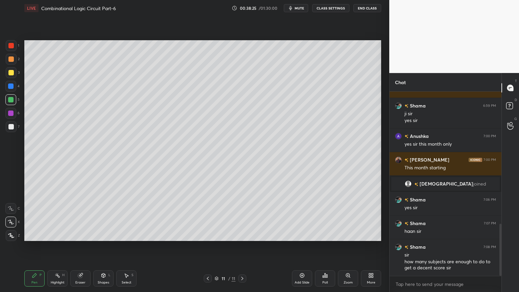
click at [13, 63] on div at bounding box center [11, 59] width 11 height 11
click at [12, 208] on icon at bounding box center [11, 208] width 6 height 5
click at [77, 246] on div "Eraser" at bounding box center [80, 282] width 10 height 3
click at [31, 246] on div "Pen P" at bounding box center [34, 278] width 20 height 16
click at [79, 246] on div "Eraser" at bounding box center [80, 282] width 10 height 3
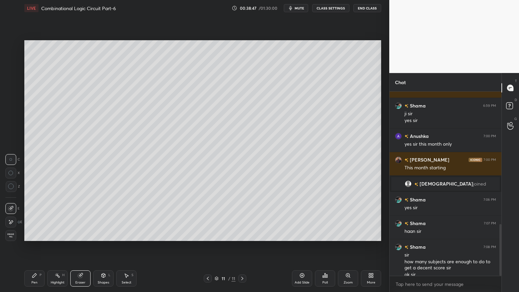
scroll to position [473, 0]
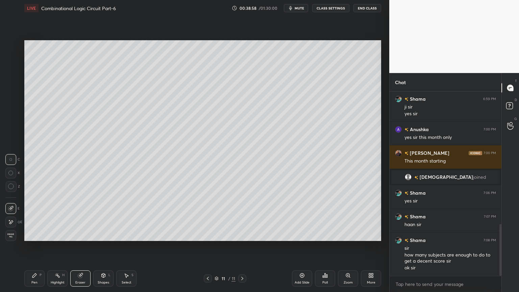
click at [38, 246] on div "Pen P" at bounding box center [34, 278] width 20 height 16
click at [15, 125] on div at bounding box center [11, 126] width 11 height 11
click at [15, 62] on div at bounding box center [11, 59] width 11 height 11
click at [82, 246] on div "Eraser" at bounding box center [80, 278] width 20 height 16
click at [36, 246] on div "Pen P" at bounding box center [34, 278] width 20 height 16
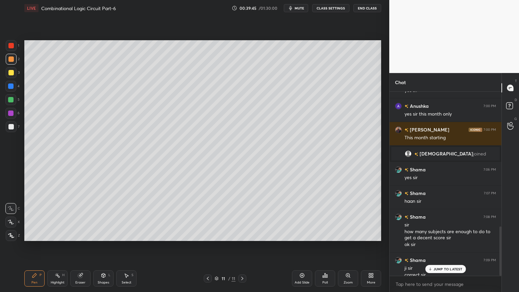
scroll to position [503, 0]
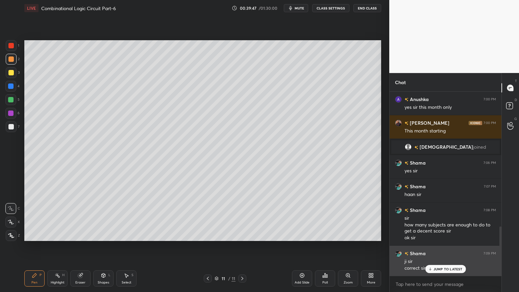
click at [449, 246] on p "JUMP TO LATEST" at bounding box center [447, 269] width 29 height 4
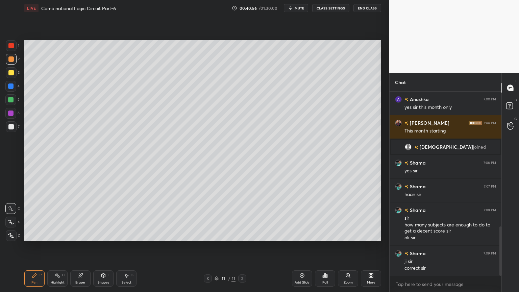
click at [207, 246] on icon at bounding box center [207, 278] width 5 height 5
click at [206, 246] on icon at bounding box center [207, 278] width 5 height 5
click at [207, 246] on icon at bounding box center [207, 278] width 5 height 5
click at [58, 246] on div "Highlight H" at bounding box center [57, 278] width 20 height 16
click at [16, 75] on div at bounding box center [11, 72] width 11 height 11
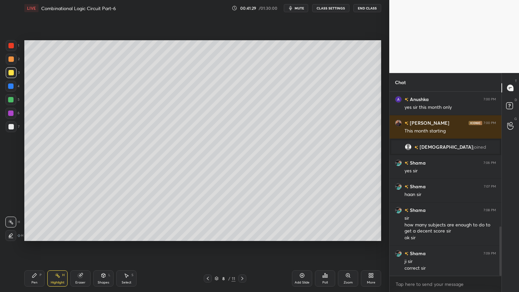
click at [245, 246] on div "Pen P Highlight H Eraser Shapes L Select S 8 / 11 Add Slide Poll Zoom More" at bounding box center [202, 278] width 357 height 27
click at [240, 246] on icon at bounding box center [241, 278] width 5 height 5
click at [31, 246] on div "Pen P" at bounding box center [34, 278] width 20 height 16
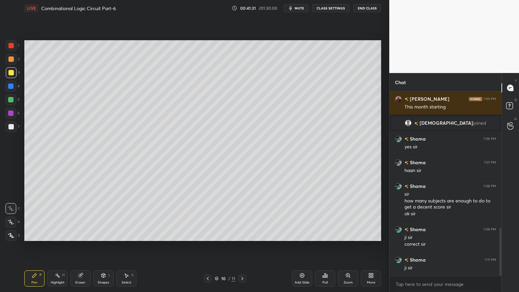
click at [240, 246] on icon at bounding box center [241, 278] width 5 height 5
click at [301, 246] on icon at bounding box center [301, 275] width 5 height 5
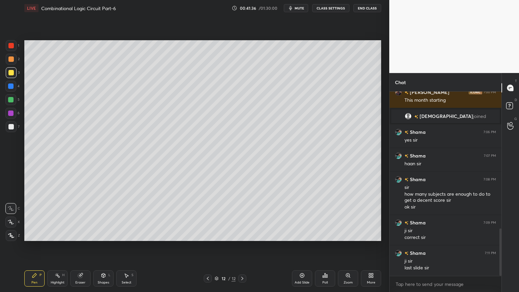
click at [12, 222] on icon at bounding box center [10, 222] width 5 height 4
click at [14, 102] on div at bounding box center [10, 99] width 11 height 11
click at [12, 127] on div at bounding box center [10, 126] width 5 height 5
click at [11, 205] on div at bounding box center [10, 208] width 11 height 11
click at [14, 102] on div at bounding box center [10, 99] width 11 height 11
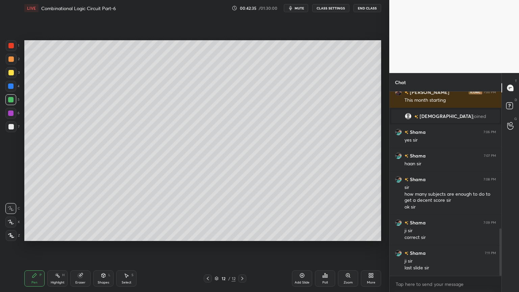
click at [10, 218] on div at bounding box center [10, 222] width 11 height 11
click at [16, 87] on div at bounding box center [10, 86] width 11 height 11
click at [10, 208] on icon at bounding box center [11, 208] width 6 height 5
click at [104, 246] on icon at bounding box center [103, 275] width 5 height 5
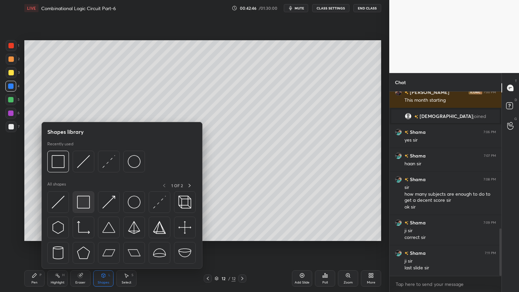
click at [81, 198] on img at bounding box center [83, 202] width 13 height 13
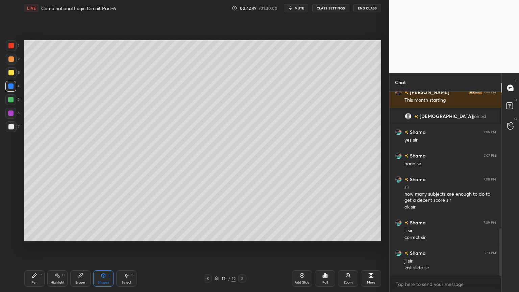
click at [33, 246] on icon at bounding box center [34, 275] width 5 height 5
click at [10, 127] on div at bounding box center [10, 126] width 5 height 5
click at [80, 246] on icon at bounding box center [80, 275] width 4 height 4
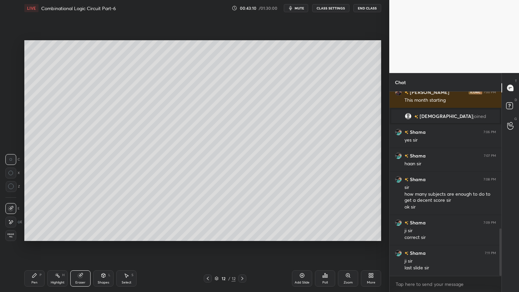
click at [27, 246] on div "Pen P" at bounding box center [34, 278] width 20 height 16
click at [14, 113] on div at bounding box center [10, 113] width 11 height 11
click at [8, 220] on icon at bounding box center [11, 222] width 6 height 5
click at [14, 205] on div at bounding box center [10, 208] width 11 height 11
click at [207, 246] on icon at bounding box center [207, 278] width 5 height 5
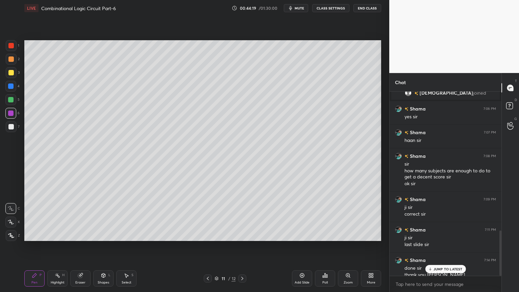
scroll to position [563, 0]
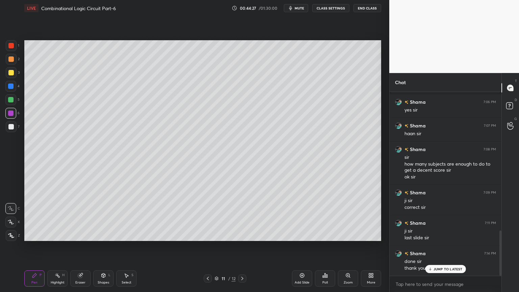
click at [242, 246] on icon at bounding box center [241, 278] width 5 height 5
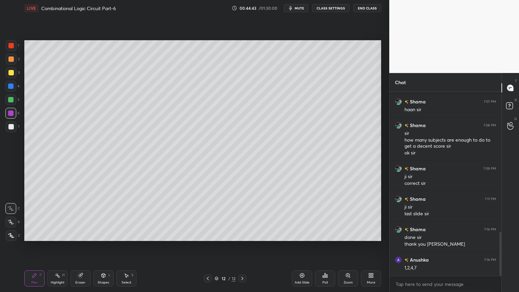
click at [306, 9] on button "mute" at bounding box center [296, 8] width 24 height 8
click at [304, 9] on span "unmute" at bounding box center [298, 8] width 15 height 5
click at [80, 246] on div "Eraser" at bounding box center [80, 282] width 10 height 3
click at [34, 246] on div "Pen" at bounding box center [34, 282] width 6 height 3
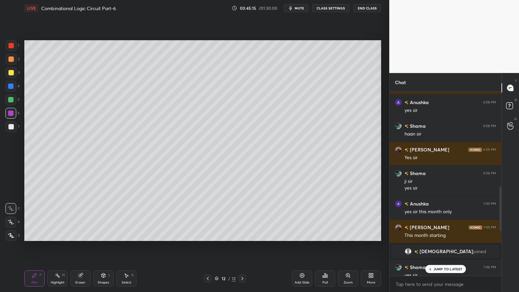
scroll to position [393, 0]
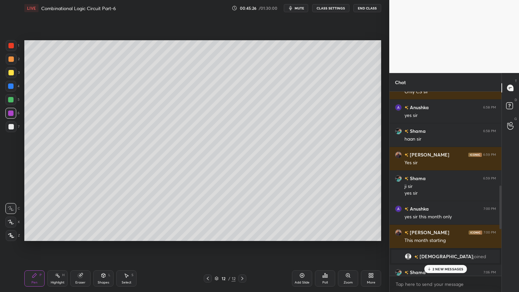
click at [15, 64] on div at bounding box center [11, 59] width 11 height 11
click at [103, 246] on div "Shapes L" at bounding box center [103, 278] width 20 height 16
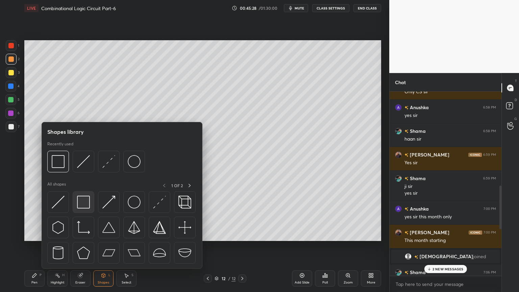
click at [84, 201] on img at bounding box center [83, 202] width 13 height 13
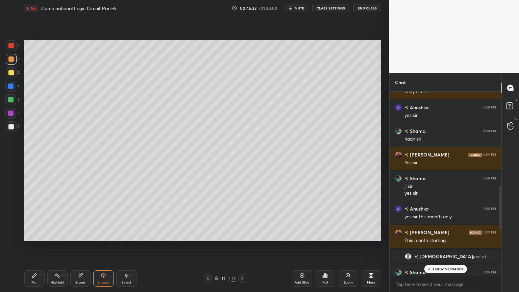
click at [435, 246] on p "2 NEW MESSAGES" at bounding box center [447, 269] width 31 height 4
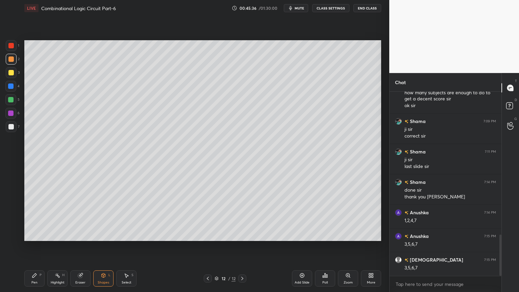
click at [34, 246] on div "Pen" at bounding box center [34, 282] width 6 height 3
click at [303, 246] on icon at bounding box center [301, 275] width 5 height 5
click at [104, 246] on icon at bounding box center [104, 275] width 4 height 4
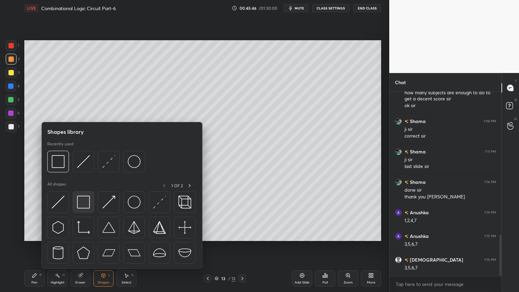
click at [82, 201] on img at bounding box center [83, 202] width 13 height 13
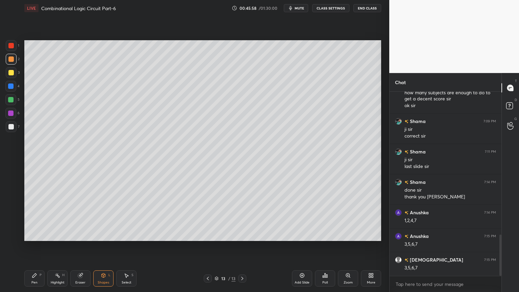
click at [34, 246] on div "Pen P" at bounding box center [34, 278] width 20 height 16
click at [15, 77] on div at bounding box center [11, 72] width 11 height 11
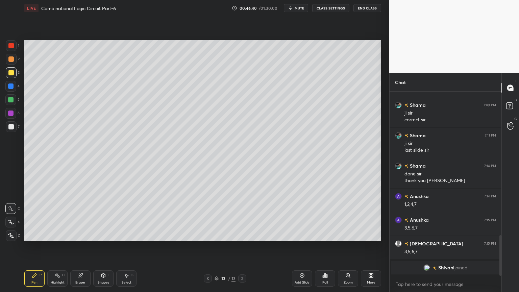
click at [207, 246] on icon at bounding box center [208, 278] width 2 height 3
click at [241, 246] on icon at bounding box center [241, 278] width 5 height 5
click at [335, 119] on p "Undo" at bounding box center [333, 119] width 10 height 5
click at [302, 223] on p "Undo" at bounding box center [302, 223] width 10 height 5
click at [324, 223] on p "Undo" at bounding box center [325, 223] width 10 height 5
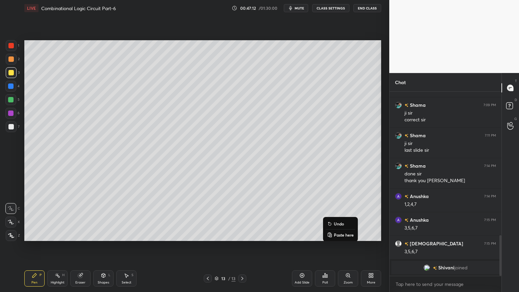
click at [336, 224] on p "Undo" at bounding box center [339, 223] width 10 height 5
click at [13, 101] on div at bounding box center [10, 99] width 5 height 5
click at [79, 246] on div "Eraser" at bounding box center [80, 282] width 10 height 3
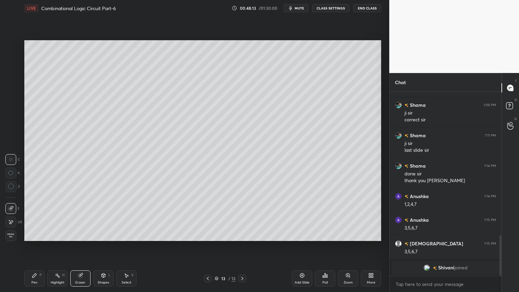
click at [32, 246] on icon at bounding box center [34, 275] width 5 height 5
click at [303, 246] on icon at bounding box center [301, 275] width 5 height 5
click at [13, 75] on div at bounding box center [10, 72] width 5 height 5
click at [11, 218] on div at bounding box center [10, 222] width 11 height 11
click at [80, 246] on div "Eraser" at bounding box center [80, 278] width 20 height 16
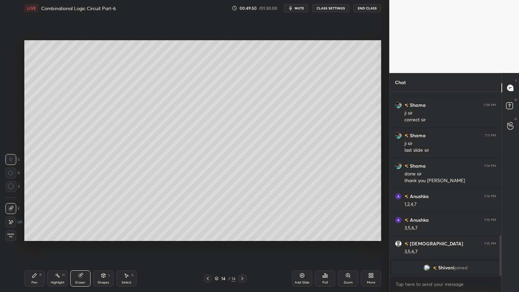
click at [32, 246] on icon at bounding box center [34, 275] width 5 height 5
click at [12, 101] on div at bounding box center [10, 99] width 5 height 5
click at [9, 206] on icon at bounding box center [11, 208] width 6 height 5
click at [105, 246] on icon at bounding box center [103, 275] width 5 height 5
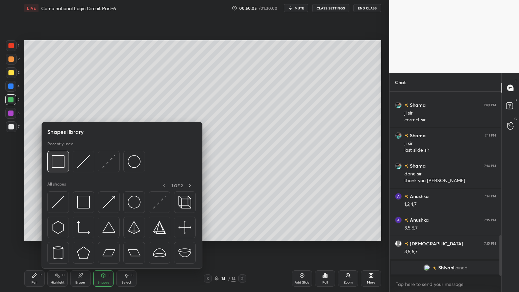
click at [55, 157] on img at bounding box center [58, 161] width 13 height 13
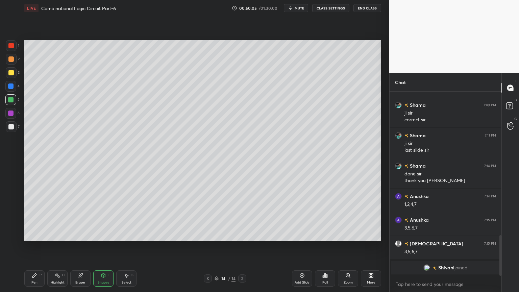
click at [9, 86] on div at bounding box center [10, 85] width 5 height 5
click at [31, 246] on div "Pen P" at bounding box center [34, 278] width 20 height 16
click at [82, 246] on icon at bounding box center [80, 275] width 5 height 5
click at [32, 246] on icon at bounding box center [34, 275] width 4 height 4
click at [15, 100] on div at bounding box center [10, 99] width 11 height 11
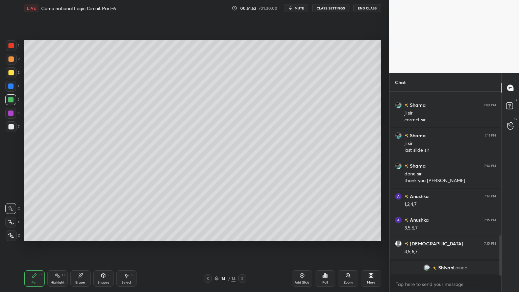
click at [83, 246] on div "Eraser" at bounding box center [80, 278] width 20 height 16
click at [38, 246] on div "Pen P" at bounding box center [34, 278] width 20 height 16
click at [16, 113] on div "6" at bounding box center [12, 113] width 14 height 11
click at [11, 218] on div at bounding box center [10, 222] width 11 height 11
click at [104, 246] on icon at bounding box center [103, 275] width 5 height 5
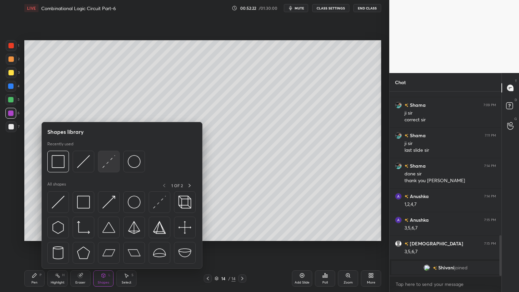
click at [113, 161] on img at bounding box center [108, 161] width 13 height 13
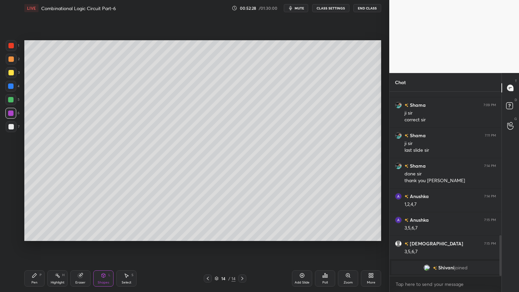
click at [36, 246] on icon at bounding box center [34, 275] width 5 height 5
click at [11, 126] on div at bounding box center [10, 126] width 5 height 5
click at [12, 209] on icon at bounding box center [11, 208] width 6 height 5
click at [81, 246] on div "Eraser" at bounding box center [80, 282] width 10 height 3
click at [35, 246] on div "Pen P" at bounding box center [34, 278] width 20 height 16
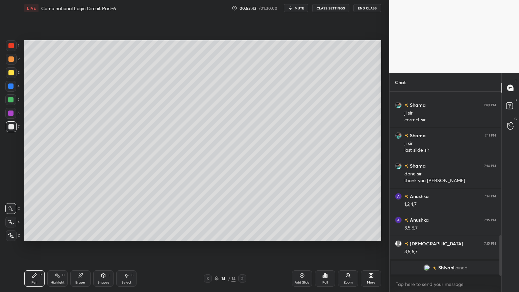
click at [17, 62] on div "2" at bounding box center [13, 59] width 14 height 11
click at [81, 246] on div "Eraser" at bounding box center [80, 278] width 20 height 16
click at [34, 246] on div "Pen" at bounding box center [34, 282] width 6 height 3
click at [128, 246] on icon at bounding box center [126, 275] width 5 height 5
click at [36, 246] on icon at bounding box center [34, 275] width 5 height 5
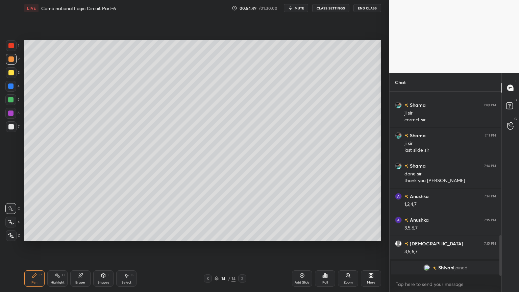
click at [80, 246] on icon at bounding box center [80, 275] width 4 height 4
click at [36, 246] on div "Pen P" at bounding box center [34, 278] width 20 height 16
click at [80, 246] on div "Eraser" at bounding box center [80, 278] width 20 height 16
click at [36, 246] on div "Pen P" at bounding box center [34, 278] width 20 height 16
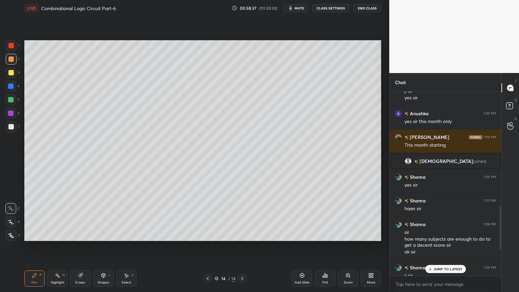
scroll to position [451, 0]
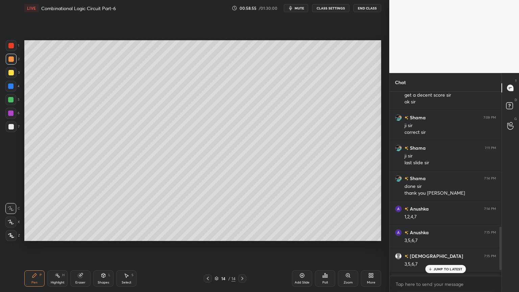
click at [440, 246] on p "JUMP TO LATEST" at bounding box center [447, 269] width 29 height 4
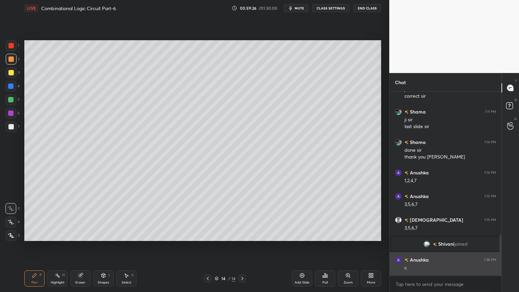
scroll to position [665, 0]
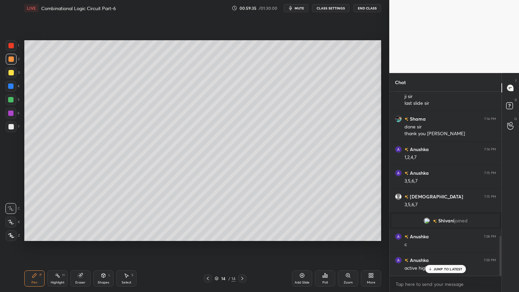
click at [207, 246] on icon at bounding box center [207, 278] width 5 height 5
click at [208, 246] on icon at bounding box center [207, 278] width 5 height 5
click at [61, 246] on div "Highlight H" at bounding box center [57, 278] width 20 height 16
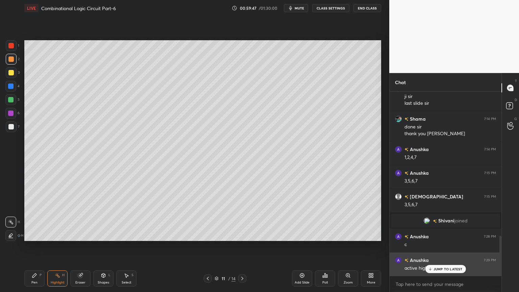
click at [439, 246] on p "JUMP TO LATEST" at bounding box center [447, 269] width 29 height 4
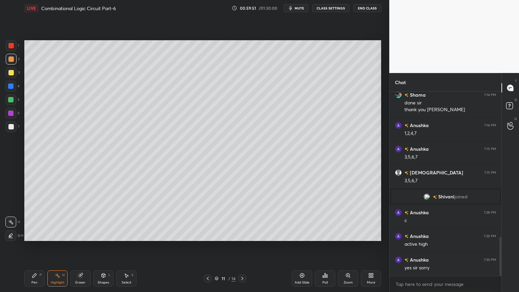
click at [240, 246] on icon at bounding box center [241, 278] width 5 height 5
click at [206, 246] on icon at bounding box center [207, 278] width 5 height 5
click at [204, 246] on div at bounding box center [208, 278] width 8 height 8
click at [240, 246] on icon at bounding box center [241, 278] width 5 height 5
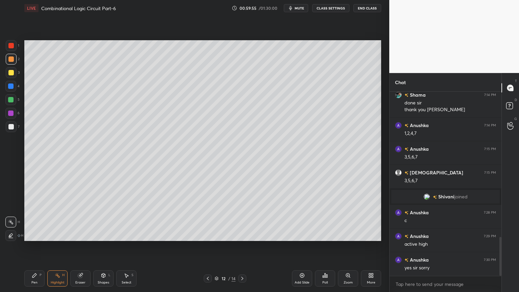
click at [240, 246] on icon at bounding box center [241, 278] width 5 height 5
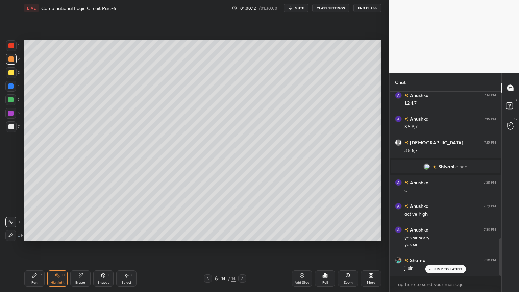
scroll to position [726, 0]
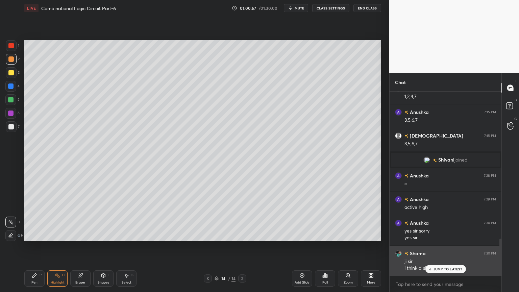
click at [431, 246] on icon at bounding box center [430, 269] width 4 height 4
click at [436, 246] on div "ji sir" at bounding box center [450, 261] width 92 height 7
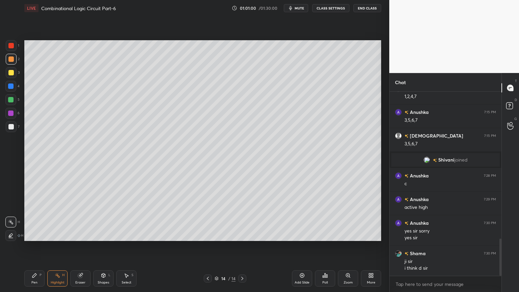
click at [33, 246] on icon at bounding box center [34, 275] width 5 height 5
click at [13, 73] on div at bounding box center [10, 72] width 5 height 5
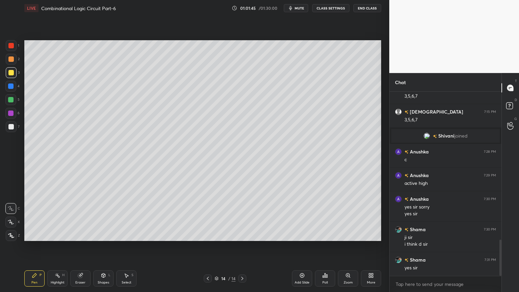
click at [304, 246] on icon at bounding box center [302, 275] width 4 height 4
click at [208, 246] on icon at bounding box center [207, 278] width 5 height 5
click at [56, 246] on div "Highlight" at bounding box center [58, 282] width 14 height 3
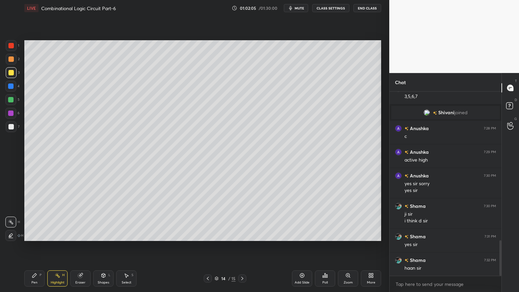
click at [245, 246] on div at bounding box center [242, 278] width 8 height 8
click at [25, 246] on div "Pen P" at bounding box center [34, 278] width 20 height 16
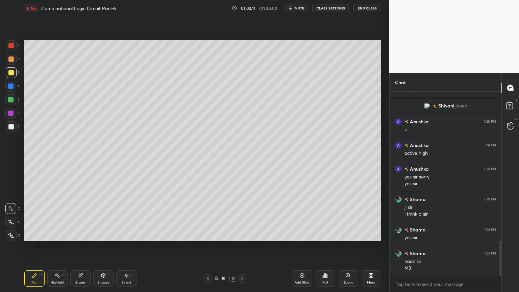
click at [77, 246] on div "Eraser" at bounding box center [80, 278] width 20 height 16
click at [30, 246] on div "Pen P" at bounding box center [34, 278] width 20 height 16
click at [74, 246] on div "Eraser" at bounding box center [80, 278] width 20 height 16
click at [36, 246] on icon at bounding box center [34, 275] width 5 height 5
click at [81, 246] on div "Eraser" at bounding box center [80, 282] width 10 height 3
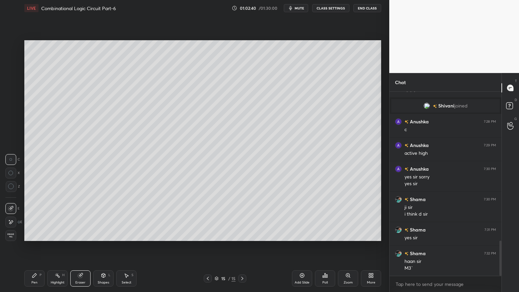
click at [35, 246] on icon at bounding box center [34, 275] width 4 height 4
click at [15, 88] on div at bounding box center [10, 86] width 11 height 11
click at [102, 246] on icon at bounding box center [104, 275] width 4 height 4
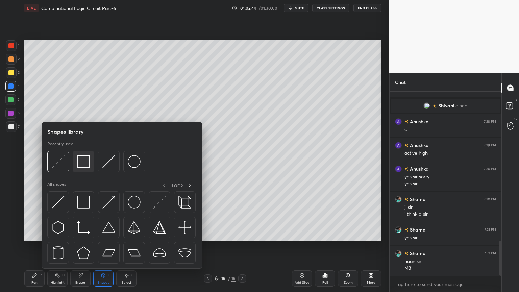
click at [85, 158] on img at bounding box center [83, 161] width 13 height 13
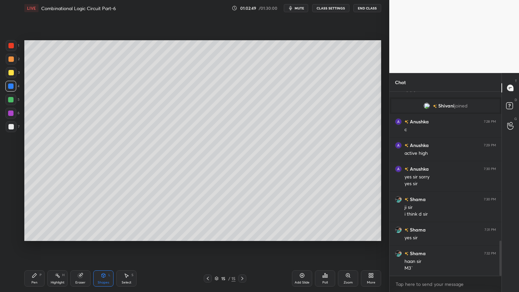
click at [102, 246] on div "Shapes" at bounding box center [103, 282] width 11 height 3
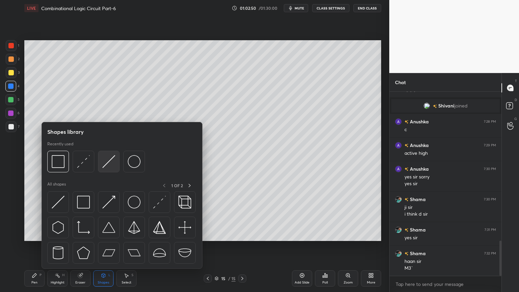
click at [105, 162] on img at bounding box center [108, 161] width 13 height 13
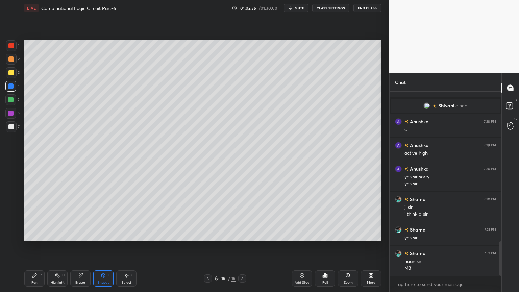
scroll to position [804, 0]
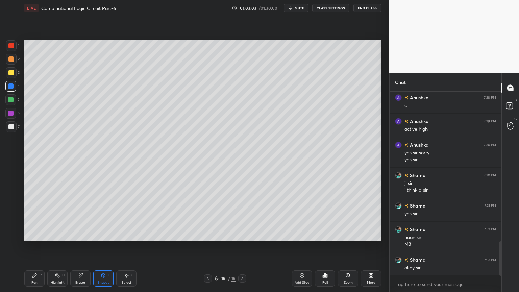
click at [34, 246] on icon at bounding box center [34, 275] width 5 height 5
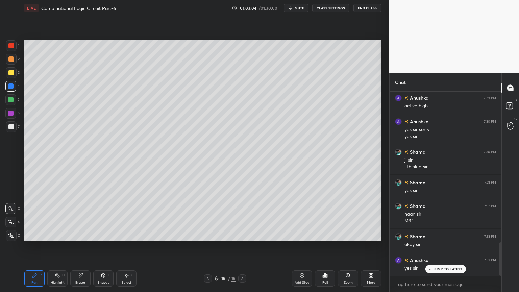
click at [10, 126] on div at bounding box center [10, 126] width 5 height 5
click at [205, 246] on icon at bounding box center [207, 278] width 5 height 5
click at [243, 246] on icon at bounding box center [241, 278] width 5 height 5
click at [13, 116] on div at bounding box center [10, 112] width 5 height 5
click at [14, 101] on div at bounding box center [10, 99] width 5 height 5
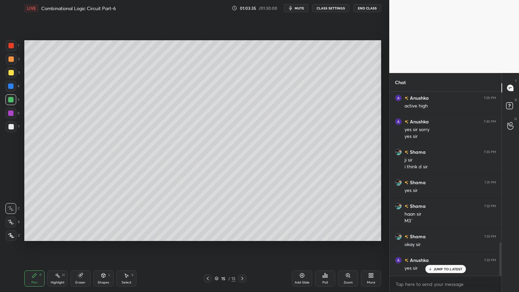
click at [14, 61] on div at bounding box center [11, 59] width 11 height 11
click at [11, 220] on icon at bounding box center [10, 222] width 5 height 4
click at [209, 246] on icon at bounding box center [207, 278] width 5 height 5
click at [14, 74] on div at bounding box center [11, 72] width 11 height 11
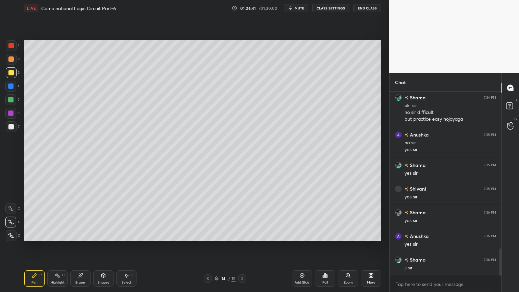
scroll to position [1067, 0]
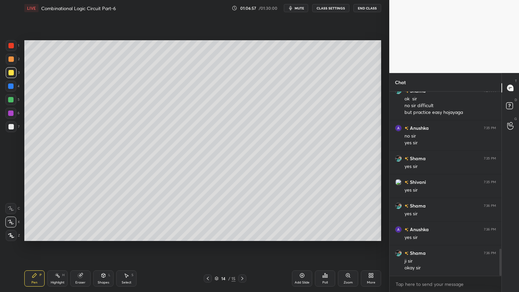
click at [13, 63] on div at bounding box center [11, 59] width 11 height 11
click at [15, 207] on div at bounding box center [10, 208] width 11 height 11
click at [14, 75] on div at bounding box center [11, 72] width 11 height 11
click at [10, 220] on icon at bounding box center [11, 222] width 6 height 5
click at [9, 201] on div "C" at bounding box center [12, 207] width 15 height 14
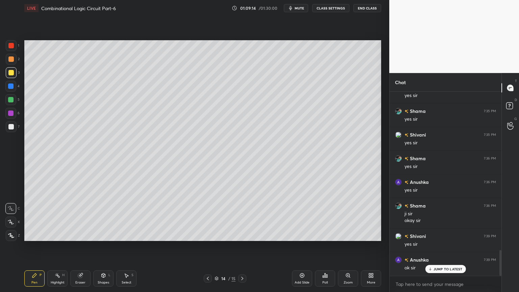
scroll to position [1138, 0]
click at [15, 126] on div at bounding box center [11, 126] width 11 height 11
click at [239, 246] on div at bounding box center [242, 278] width 8 height 8
click at [304, 246] on div "Add Slide" at bounding box center [302, 278] width 20 height 16
click at [13, 99] on div at bounding box center [10, 99] width 5 height 5
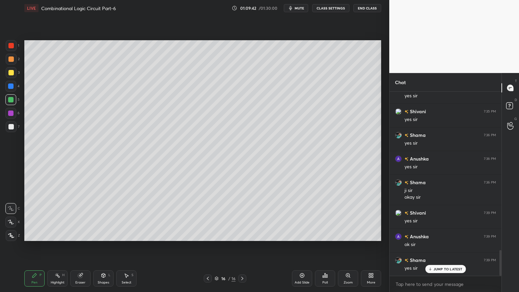
click at [8, 218] on div at bounding box center [10, 222] width 11 height 11
click at [15, 88] on div at bounding box center [10, 86] width 11 height 11
click at [16, 126] on div at bounding box center [11, 126] width 11 height 11
click at [10, 199] on div "1 2 3 4 5 6 7 C X Z C X Z E E Erase all H H" at bounding box center [11, 140] width 22 height 201
click at [11, 205] on div at bounding box center [10, 208] width 11 height 11
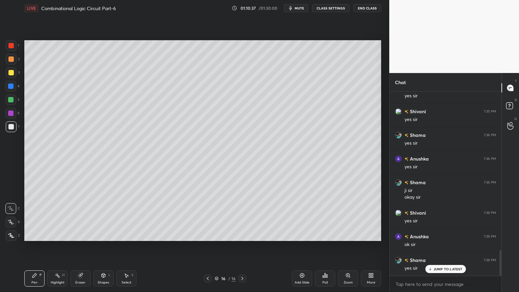
click at [79, 246] on div "Eraser" at bounding box center [80, 278] width 20 height 16
click at [28, 246] on div "Pen P" at bounding box center [34, 278] width 20 height 16
click at [19, 47] on div "1" at bounding box center [13, 45] width 14 height 11
click at [99, 246] on div "Shapes L" at bounding box center [103, 278] width 20 height 16
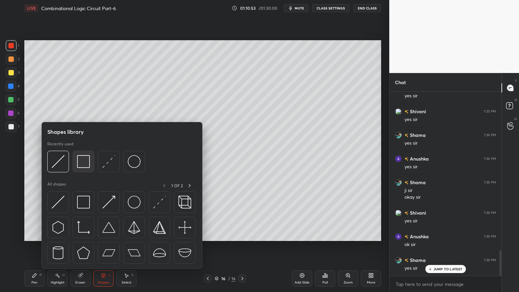
click at [84, 159] on img at bounding box center [83, 161] width 13 height 13
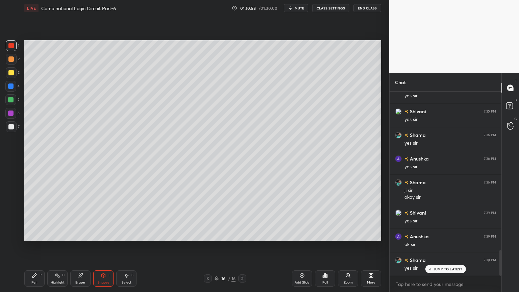
click at [35, 246] on icon at bounding box center [34, 275] width 5 height 5
click at [76, 246] on div "Eraser" at bounding box center [80, 278] width 20 height 16
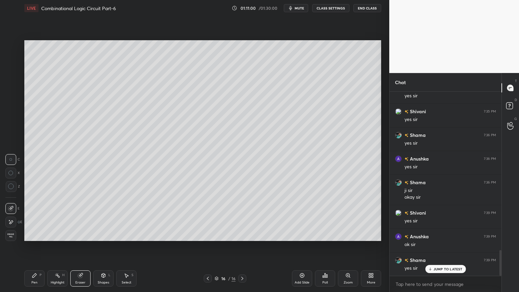
click at [38, 246] on div "Pen P" at bounding box center [34, 278] width 20 height 16
click at [14, 124] on div at bounding box center [11, 126] width 11 height 11
click at [14, 70] on div at bounding box center [11, 72] width 11 height 11
click at [11, 206] on icon at bounding box center [11, 208] width 6 height 5
click at [78, 246] on div "Eraser" at bounding box center [80, 278] width 20 height 16
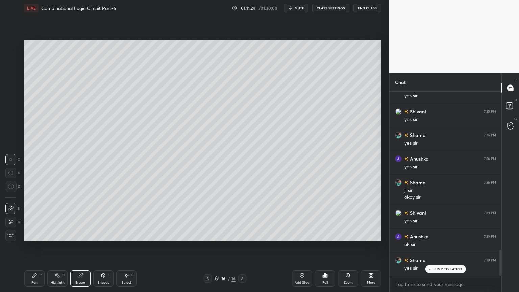
click at [35, 246] on icon at bounding box center [34, 275] width 4 height 4
click at [84, 246] on div "Eraser" at bounding box center [80, 278] width 20 height 16
click at [39, 246] on div "Pen P" at bounding box center [34, 278] width 20 height 16
click at [82, 246] on div "Eraser" at bounding box center [80, 282] width 10 height 3
click at [27, 246] on div "Pen P" at bounding box center [34, 278] width 20 height 16
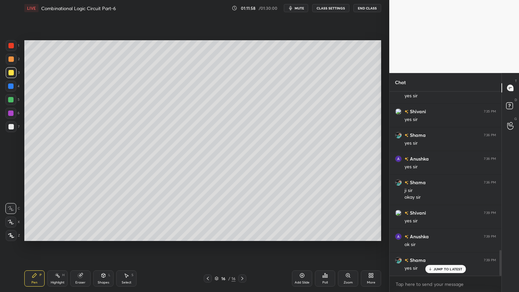
click at [14, 58] on div at bounding box center [11, 59] width 11 height 11
click at [12, 112] on div at bounding box center [10, 112] width 5 height 5
click at [8, 220] on icon at bounding box center [10, 222] width 5 height 4
click at [104, 246] on icon at bounding box center [104, 275] width 4 height 4
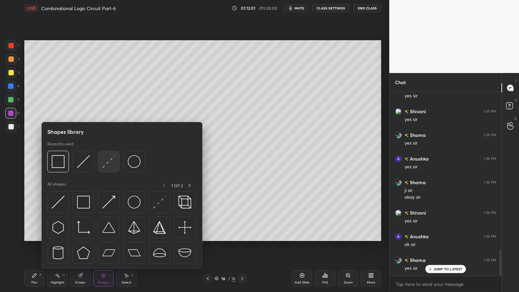
click at [113, 159] on img at bounding box center [108, 161] width 13 height 13
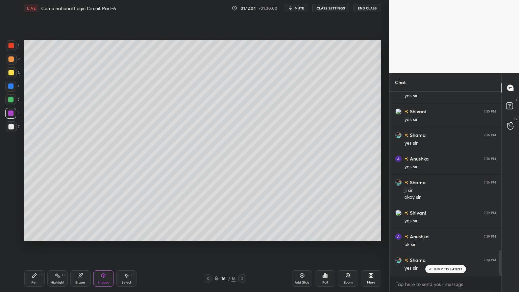
click at [30, 246] on div "Pen P" at bounding box center [34, 278] width 20 height 16
click at [13, 68] on div at bounding box center [11, 72] width 11 height 11
click at [14, 72] on div at bounding box center [10, 72] width 5 height 5
click at [14, 204] on div at bounding box center [10, 208] width 11 height 11
click at [301, 246] on icon at bounding box center [301, 275] width 5 height 5
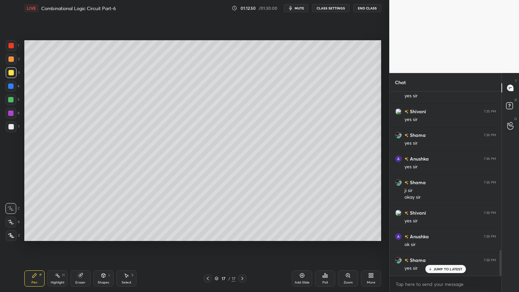
click at [10, 222] on icon at bounding box center [10, 222] width 5 height 4
click at [14, 125] on div at bounding box center [11, 126] width 11 height 11
click at [11, 202] on div "C" at bounding box center [12, 207] width 15 height 14
click at [51, 246] on div "Highlight H" at bounding box center [57, 278] width 20 height 16
click at [14, 100] on div at bounding box center [10, 99] width 11 height 11
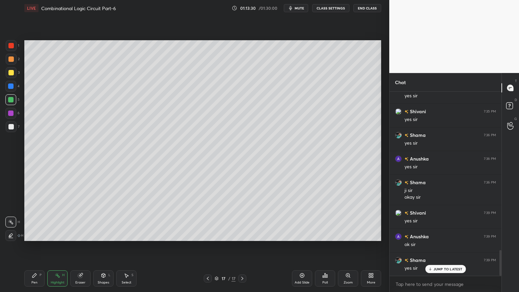
click at [31, 246] on div "Pen P" at bounding box center [34, 278] width 20 height 16
click at [14, 85] on div at bounding box center [10, 86] width 11 height 11
click at [80, 246] on div "Eraser" at bounding box center [80, 282] width 10 height 3
click at [36, 246] on div "Pen P" at bounding box center [34, 278] width 20 height 16
click at [16, 74] on div at bounding box center [11, 72] width 11 height 11
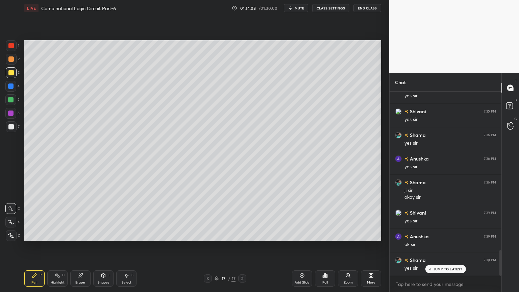
click at [12, 221] on icon at bounding box center [11, 222] width 6 height 5
click at [12, 206] on icon at bounding box center [11, 208] width 6 height 5
click at [14, 125] on div at bounding box center [11, 126] width 11 height 11
click at [80, 246] on div "Eraser" at bounding box center [80, 278] width 20 height 16
click at [36, 246] on icon at bounding box center [34, 275] width 5 height 5
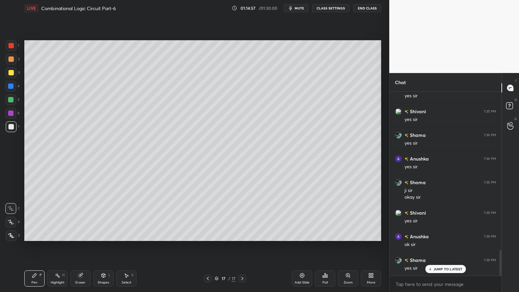
click at [78, 246] on div "Eraser" at bounding box center [80, 282] width 10 height 3
click at [31, 246] on div "Pen" at bounding box center [34, 282] width 6 height 3
click at [77, 246] on div "Eraser" at bounding box center [80, 282] width 10 height 3
click at [35, 246] on icon at bounding box center [34, 275] width 5 height 5
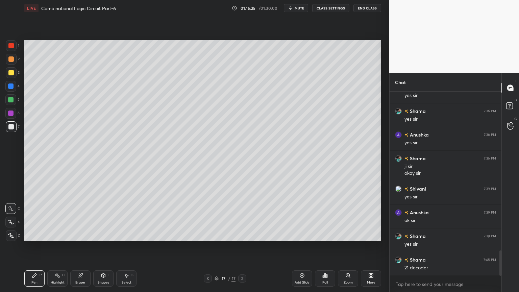
click at [305, 246] on div "Add Slide" at bounding box center [302, 278] width 20 height 16
click at [19, 77] on div "1 2 3 4 5 6 7" at bounding box center [12, 87] width 14 height 95
click at [13, 72] on div at bounding box center [10, 72] width 5 height 5
click at [11, 215] on div "X" at bounding box center [12, 221] width 15 height 14
click at [12, 127] on div at bounding box center [10, 126] width 5 height 5
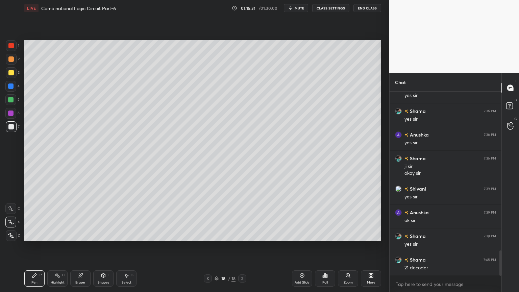
click at [14, 205] on div at bounding box center [10, 208] width 11 height 11
click at [82, 246] on icon at bounding box center [80, 275] width 5 height 5
click at [30, 246] on div "Pen P" at bounding box center [34, 278] width 20 height 16
click at [32, 246] on div "Pen P" at bounding box center [34, 278] width 20 height 16
click at [206, 246] on icon at bounding box center [207, 278] width 5 height 5
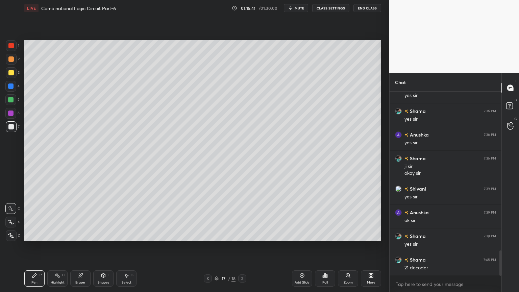
click at [240, 246] on icon at bounding box center [241, 278] width 5 height 5
click at [82, 246] on div "Eraser" at bounding box center [80, 278] width 20 height 16
click at [36, 246] on div "Pen P" at bounding box center [34, 278] width 20 height 16
click at [205, 246] on icon at bounding box center [207, 278] width 5 height 5
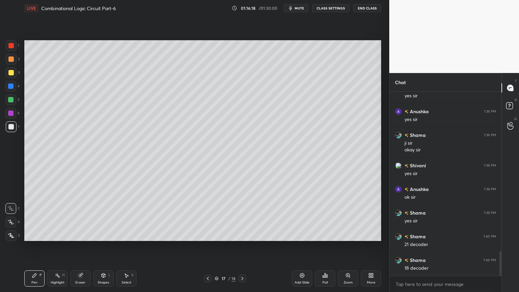
click at [207, 246] on icon at bounding box center [207, 278] width 5 height 5
click at [59, 246] on div "Highlight H" at bounding box center [57, 278] width 20 height 16
click at [14, 115] on div at bounding box center [10, 113] width 11 height 11
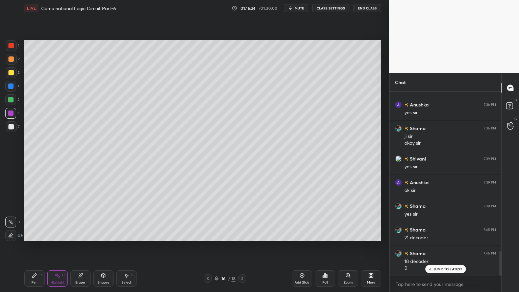
click at [37, 246] on div "Pen P" at bounding box center [34, 278] width 20 height 16
click at [9, 131] on div at bounding box center [11, 126] width 11 height 11
click at [243, 246] on icon at bounding box center [241, 278] width 5 height 5
click at [244, 246] on icon at bounding box center [241, 278] width 5 height 5
click at [82, 246] on div "Eraser" at bounding box center [80, 282] width 10 height 3
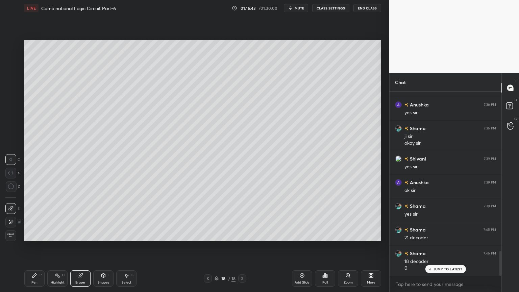
click at [34, 246] on icon at bounding box center [34, 275] width 4 height 4
click at [84, 246] on div "Eraser" at bounding box center [80, 278] width 20 height 16
click at [36, 246] on icon at bounding box center [34, 275] width 5 height 5
click at [15, 74] on div at bounding box center [11, 72] width 11 height 11
click at [10, 219] on div at bounding box center [10, 222] width 11 height 11
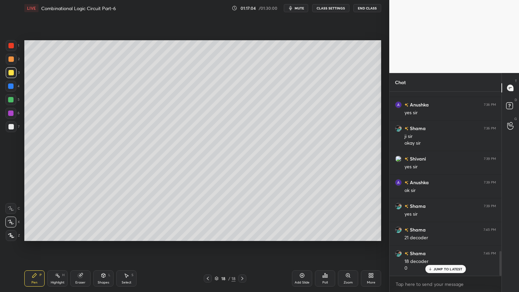
click at [13, 126] on div at bounding box center [10, 126] width 5 height 5
click at [12, 206] on icon at bounding box center [11, 208] width 6 height 5
click at [104, 246] on div "Shapes" at bounding box center [103, 282] width 11 height 3
click at [81, 246] on icon at bounding box center [80, 275] width 4 height 4
click at [38, 246] on div "Pen P" at bounding box center [34, 278] width 20 height 16
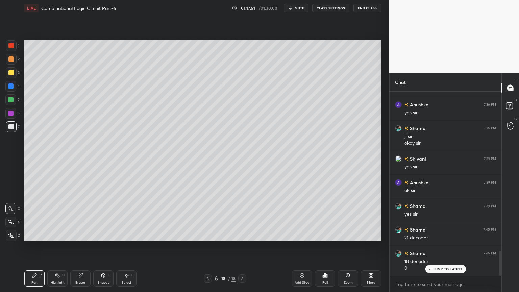
click at [306, 9] on button "mute" at bounding box center [296, 8] width 24 height 8
click at [298, 9] on span "unmute" at bounding box center [298, 8] width 15 height 5
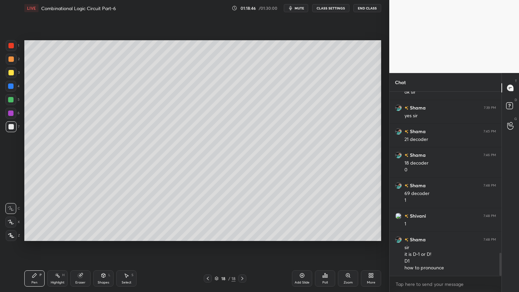
scroll to position [1297, 0]
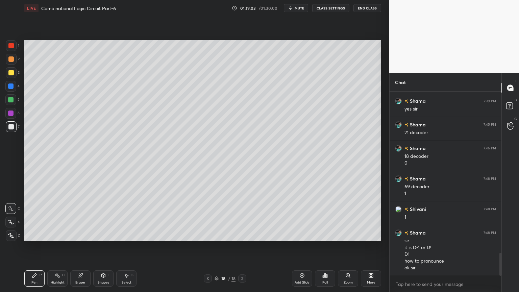
click at [302, 246] on div "Add Slide" at bounding box center [302, 278] width 20 height 16
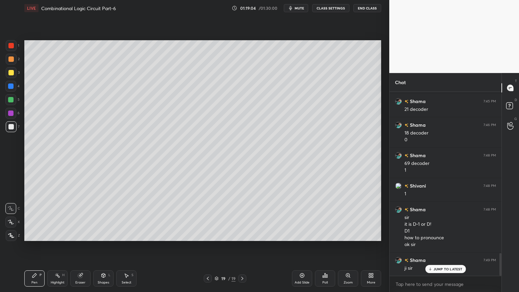
scroll to position [1327, 0]
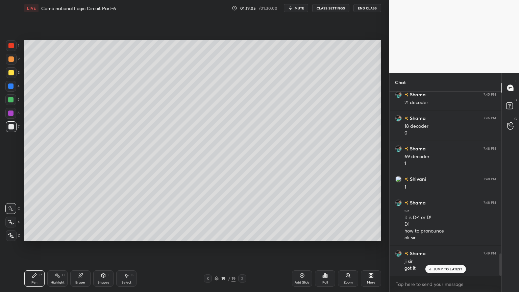
click at [13, 62] on div at bounding box center [11, 59] width 11 height 11
click at [10, 222] on icon at bounding box center [10, 222] width 5 height 4
click at [13, 128] on div at bounding box center [10, 126] width 5 height 5
click at [11, 201] on div "C" at bounding box center [12, 207] width 15 height 14
click at [82, 246] on icon at bounding box center [80, 275] width 4 height 4
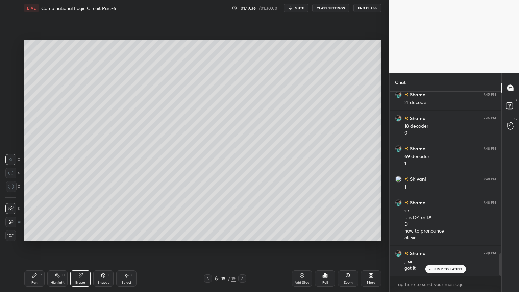
click at [35, 246] on icon at bounding box center [34, 275] width 5 height 5
click at [79, 246] on icon at bounding box center [80, 275] width 4 height 4
click at [38, 246] on div "Pen P" at bounding box center [34, 278] width 20 height 16
click at [16, 85] on div at bounding box center [10, 86] width 11 height 11
click at [10, 222] on icon at bounding box center [11, 222] width 6 height 5
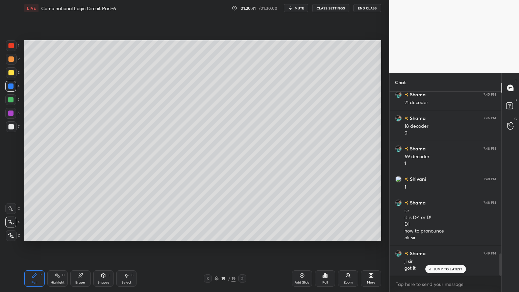
click at [15, 202] on div "C" at bounding box center [12, 207] width 15 height 14
click at [101, 246] on div "Shapes L" at bounding box center [103, 278] width 20 height 16
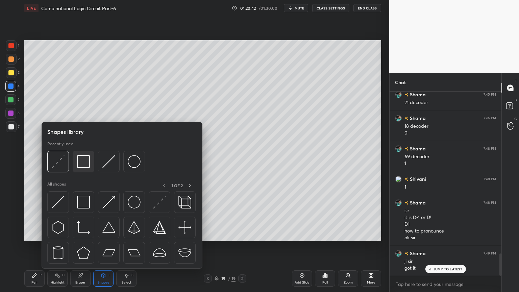
click at [83, 158] on img at bounding box center [83, 161] width 13 height 13
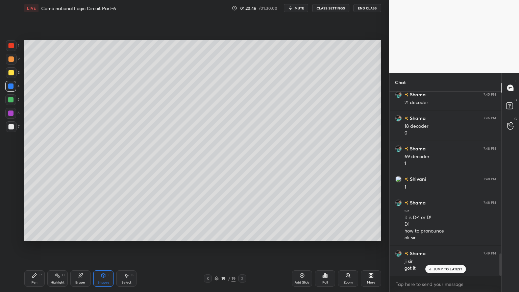
click at [36, 246] on div "Pen" at bounding box center [34, 282] width 6 height 3
click at [206, 246] on icon at bounding box center [207, 278] width 5 height 5
click at [207, 246] on icon at bounding box center [207, 278] width 5 height 5
click at [208, 246] on icon at bounding box center [207, 278] width 5 height 5
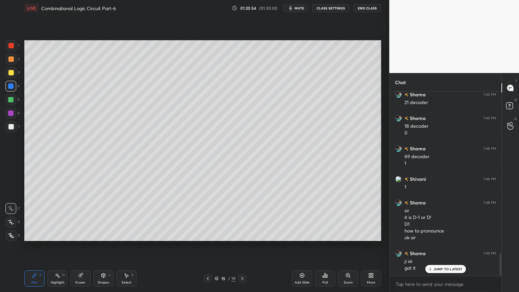
click at [209, 246] on icon at bounding box center [207, 278] width 5 height 5
click at [210, 246] on icon at bounding box center [207, 278] width 5 height 5
click at [210, 246] on div at bounding box center [208, 278] width 8 height 8
click at [211, 246] on div at bounding box center [208, 278] width 8 height 8
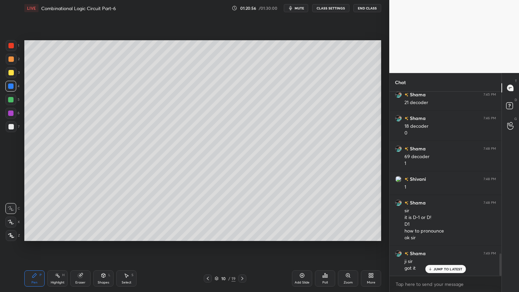
click at [211, 246] on div at bounding box center [208, 278] width 8 height 8
click at [212, 246] on div "7 / 19" at bounding box center [225, 278] width 43 height 8
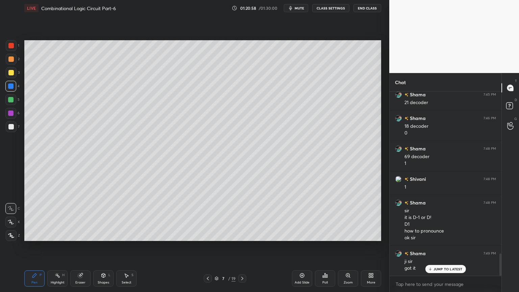
click at [212, 246] on div "7 / 19" at bounding box center [225, 278] width 43 height 8
click at [208, 246] on icon at bounding box center [207, 278] width 5 height 5
click at [207, 246] on icon at bounding box center [208, 278] width 2 height 3
click at [208, 246] on icon at bounding box center [208, 278] width 2 height 3
click at [207, 246] on icon at bounding box center [207, 278] width 5 height 5
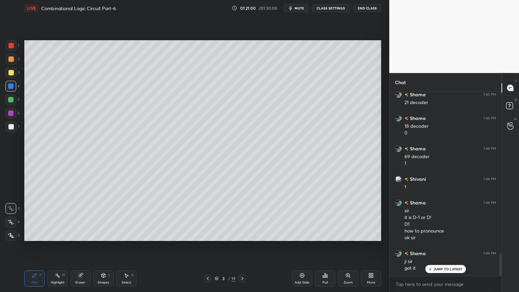
click at [207, 246] on icon at bounding box center [207, 278] width 5 height 5
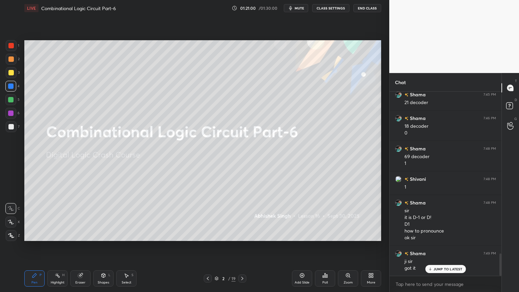
click at [207, 246] on icon at bounding box center [207, 278] width 5 height 5
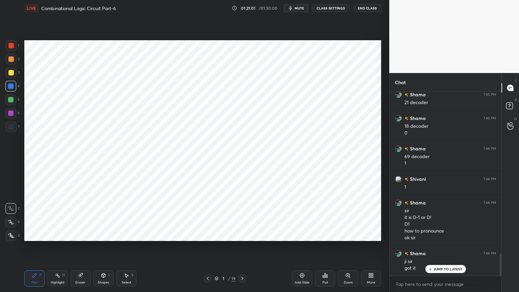
click at [240, 246] on icon at bounding box center [241, 278] width 5 height 5
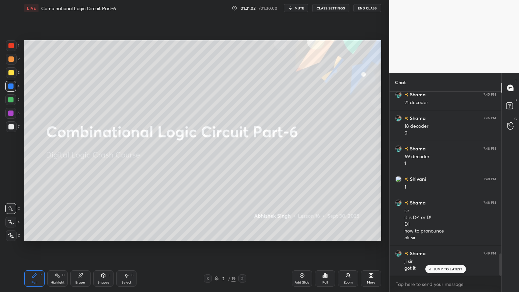
click at [241, 246] on icon at bounding box center [241, 278] width 5 height 5
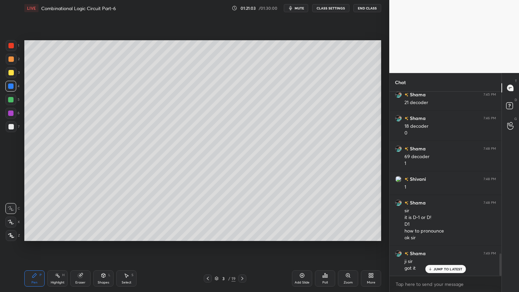
click at [241, 246] on icon at bounding box center [241, 278] width 5 height 5
click at [242, 246] on icon at bounding box center [241, 278] width 5 height 5
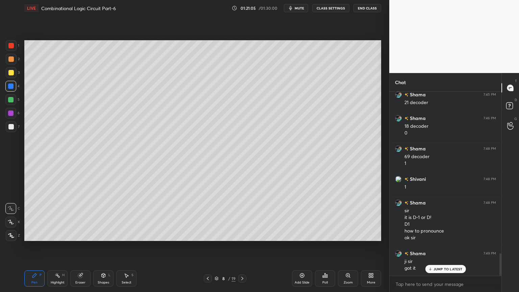
click at [226, 246] on div "8" at bounding box center [223, 278] width 7 height 4
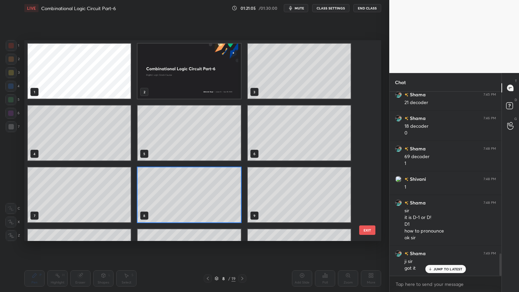
scroll to position [199, 353]
click at [367, 228] on button "EXIT" at bounding box center [367, 229] width 16 height 9
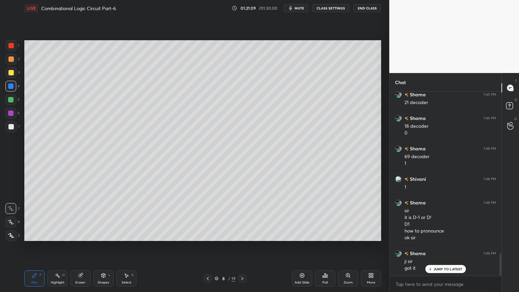
click at [228, 246] on div "/" at bounding box center [229, 278] width 2 height 4
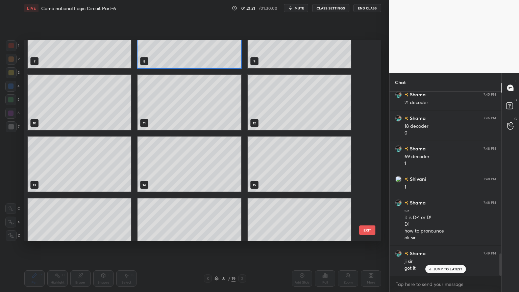
scroll to position [1327, 0]
click at [244, 246] on div at bounding box center [242, 278] width 8 height 8
click at [241, 246] on div at bounding box center [242, 278] width 8 height 8
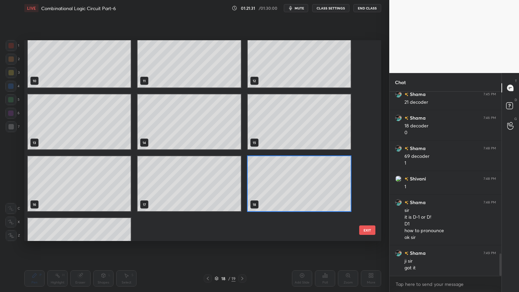
scroll to position [232, 0]
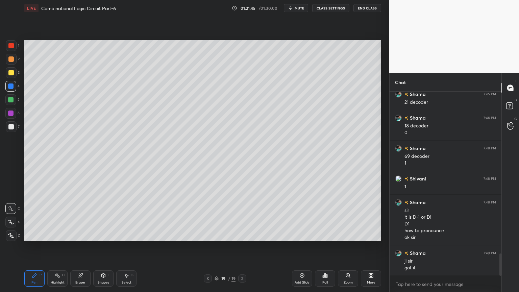
click at [79, 246] on div "Eraser" at bounding box center [80, 278] width 20 height 16
click at [32, 246] on icon at bounding box center [34, 275] width 5 height 5
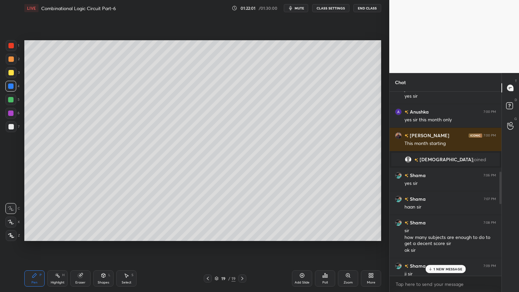
scroll to position [447, 0]
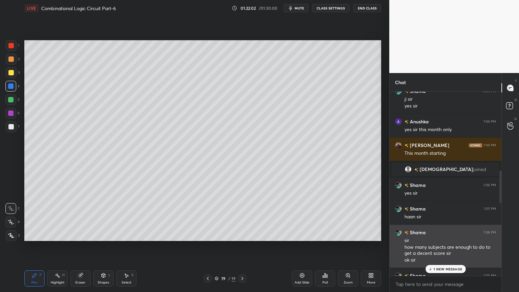
click at [452, 246] on div "ok sir" at bounding box center [450, 260] width 92 height 7
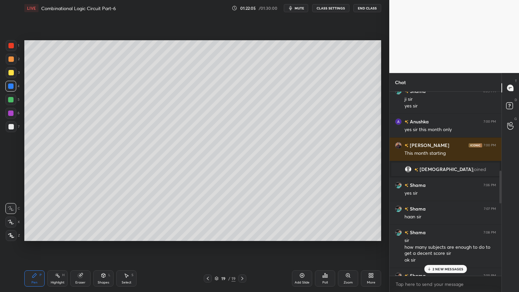
click at [443, 246] on div "2 NEW MESSAGES" at bounding box center [445, 269] width 43 height 8
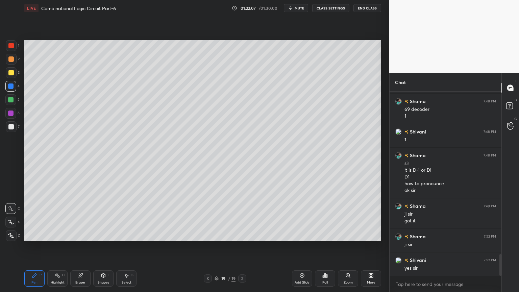
scroll to position [1374, 0]
click at [83, 246] on div "Eraser" at bounding box center [80, 278] width 20 height 16
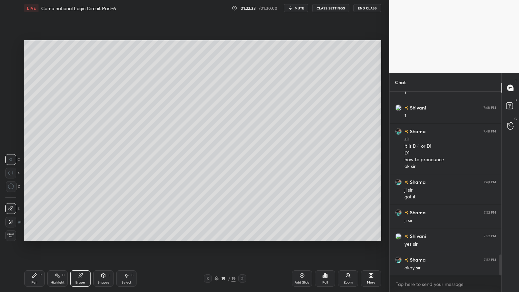
scroll to position [1421, 0]
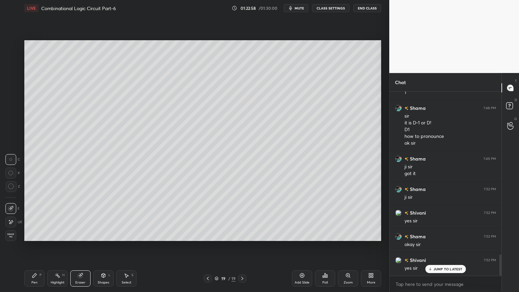
click at [300, 8] on span "mute" at bounding box center [299, 8] width 9 height 5
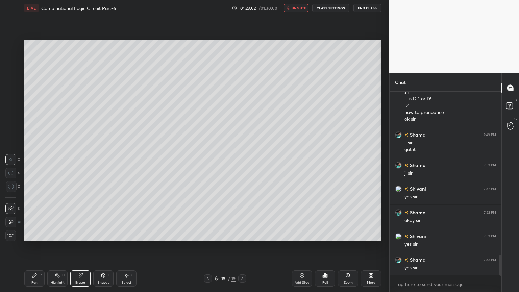
click at [294, 9] on span "unmute" at bounding box center [298, 8] width 15 height 5
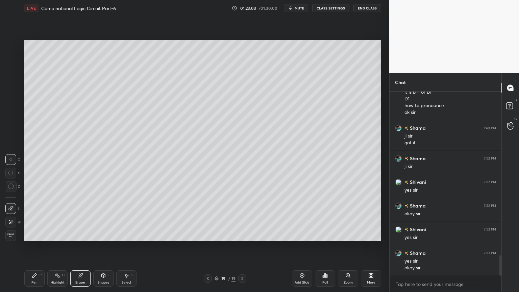
click at [33, 246] on div "Pen P" at bounding box center [34, 278] width 20 height 16
click at [14, 127] on div at bounding box center [11, 126] width 11 height 11
click at [14, 76] on div at bounding box center [11, 72] width 11 height 11
click at [12, 220] on icon at bounding box center [11, 222] width 6 height 5
click at [15, 50] on div at bounding box center [11, 45] width 11 height 11
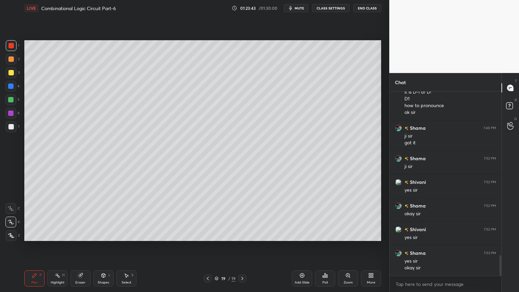
click at [106, 246] on div "Shapes L" at bounding box center [103, 278] width 20 height 16
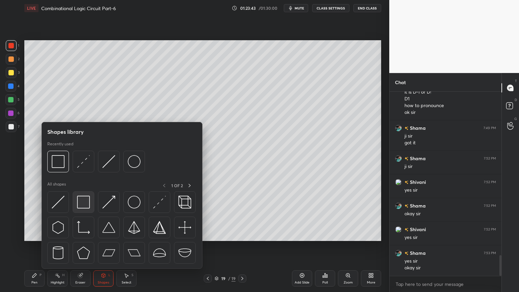
click at [87, 197] on img at bounding box center [83, 202] width 13 height 13
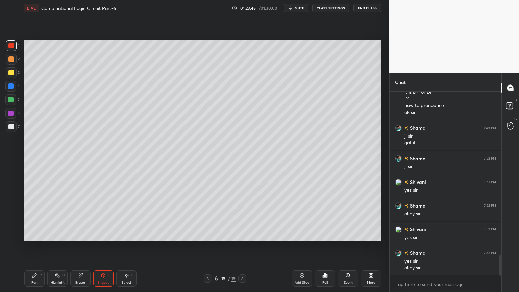
click at [14, 60] on div at bounding box center [11, 59] width 11 height 11
click at [36, 246] on icon at bounding box center [34, 275] width 5 height 5
click at [12, 206] on icon at bounding box center [11, 208] width 6 height 5
click at [12, 124] on div at bounding box center [10, 126] width 5 height 5
click at [78, 246] on div "Eraser" at bounding box center [80, 278] width 20 height 16
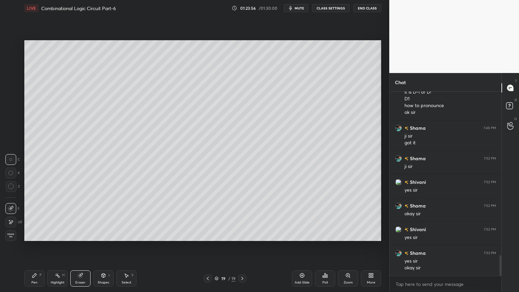
click at [55, 246] on icon at bounding box center [57, 275] width 5 height 5
click at [12, 103] on div at bounding box center [10, 99] width 11 height 11
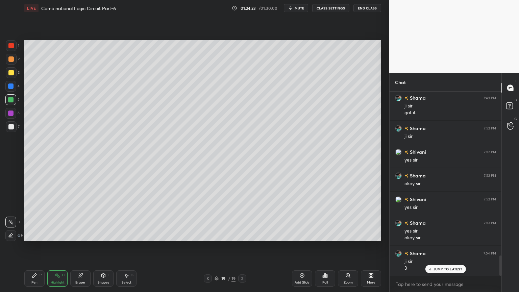
scroll to position [1506, 0]
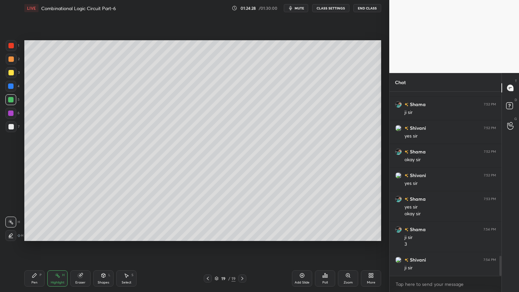
click at [35, 246] on icon at bounding box center [34, 275] width 4 height 4
click at [304, 246] on div "Add Slide" at bounding box center [302, 282] width 15 height 3
click at [14, 77] on div at bounding box center [11, 72] width 11 height 11
click at [10, 222] on icon at bounding box center [10, 222] width 5 height 4
click at [104, 246] on div "Shapes L" at bounding box center [103, 278] width 20 height 16
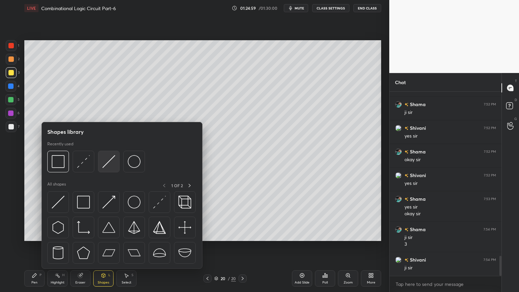
click at [109, 159] on img at bounding box center [108, 161] width 13 height 13
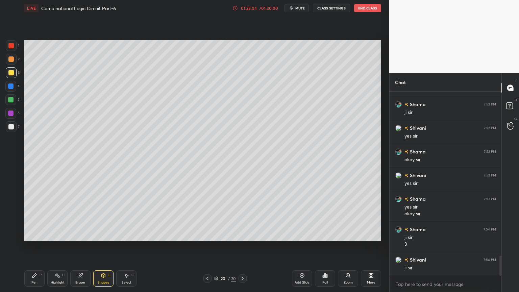
click at [33, 246] on div "Pen P" at bounding box center [34, 278] width 20 height 16
click at [103, 246] on div "Shapes L" at bounding box center [103, 278] width 20 height 16
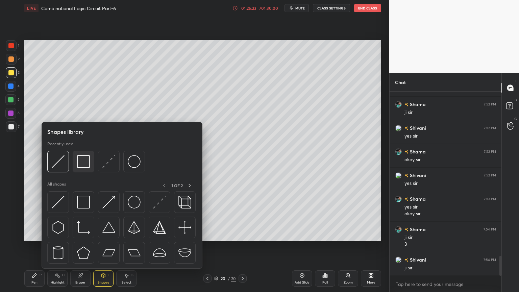
click at [82, 162] on img at bounding box center [83, 161] width 13 height 13
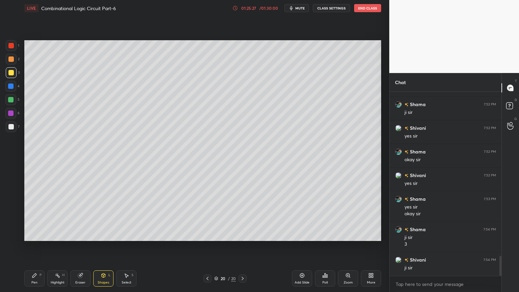
click at [13, 102] on div at bounding box center [10, 99] width 5 height 5
click at [81, 246] on icon at bounding box center [81, 274] width 4 height 3
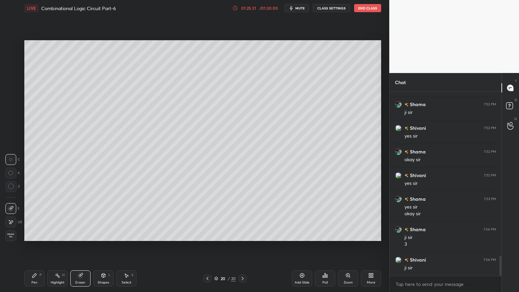
click at [103, 246] on div "Shapes L" at bounding box center [103, 278] width 20 height 16
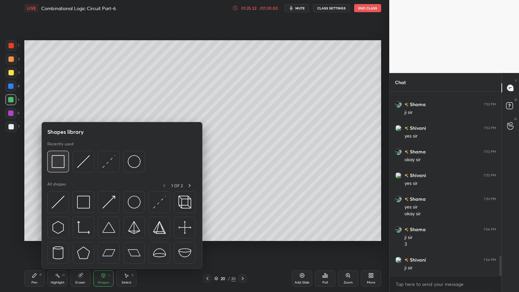
click at [63, 159] on img at bounding box center [58, 161] width 13 height 13
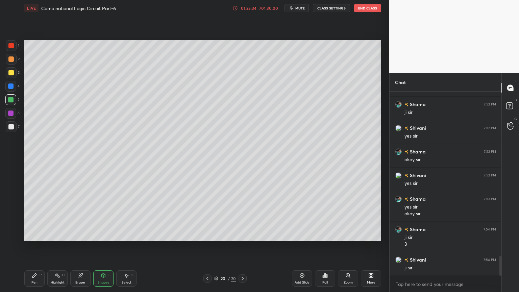
click at [14, 88] on div at bounding box center [10, 86] width 11 height 11
click at [101, 246] on div "Shapes L" at bounding box center [103, 278] width 20 height 16
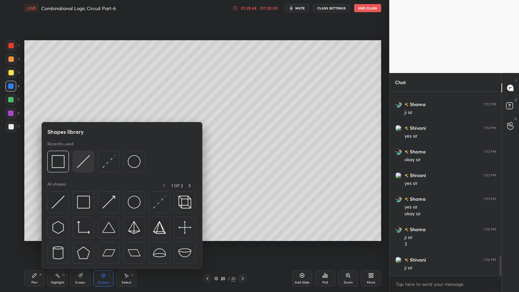
click at [79, 160] on img at bounding box center [83, 161] width 13 height 13
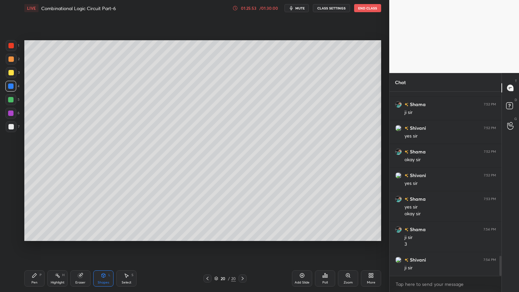
click at [38, 246] on div "Pen P" at bounding box center [34, 278] width 20 height 16
click at [15, 124] on div at bounding box center [11, 126] width 11 height 11
click at [13, 202] on div "C" at bounding box center [12, 207] width 15 height 14
click at [18, 89] on div "4" at bounding box center [12, 86] width 14 height 11
click at [104, 246] on icon at bounding box center [103, 275] width 5 height 5
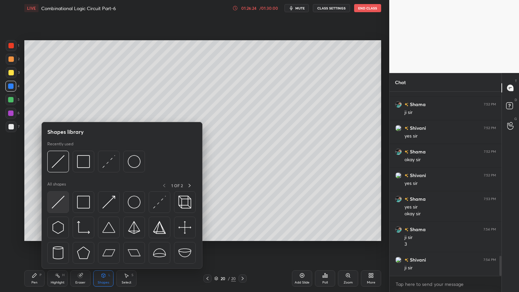
click at [60, 199] on img at bounding box center [58, 202] width 13 height 13
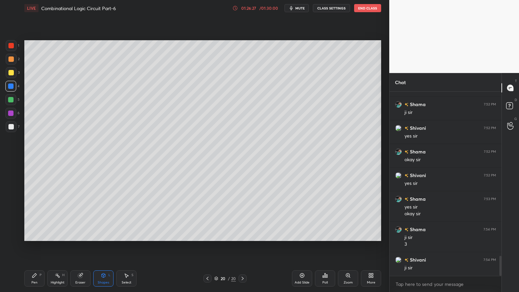
click at [27, 246] on div "Pen P" at bounding box center [34, 278] width 20 height 16
click at [11, 222] on icon at bounding box center [10, 222] width 5 height 4
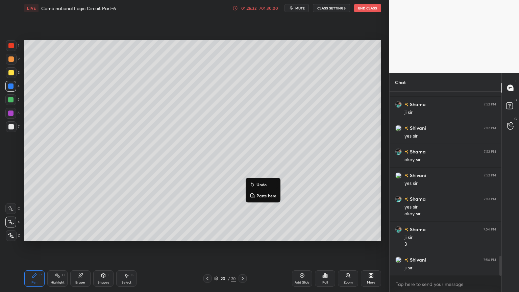
click at [262, 182] on p "Undo" at bounding box center [261, 184] width 10 height 5
click at [105, 246] on div "Shapes L" at bounding box center [103, 278] width 20 height 16
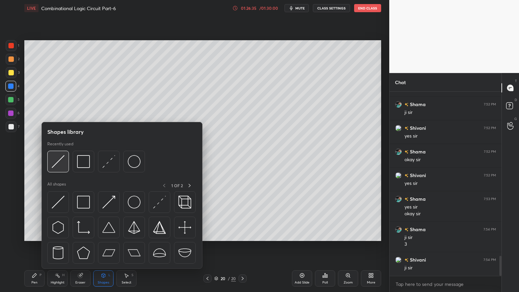
click at [60, 159] on img at bounding box center [58, 161] width 13 height 13
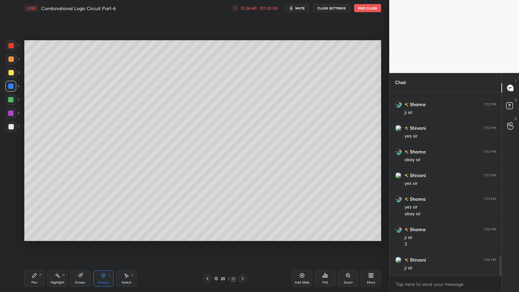
click at [32, 246] on icon at bounding box center [34, 275] width 5 height 5
click at [9, 127] on div at bounding box center [10, 126] width 5 height 5
click at [10, 204] on div at bounding box center [10, 208] width 11 height 11
click at [78, 246] on div "Eraser" at bounding box center [80, 278] width 20 height 16
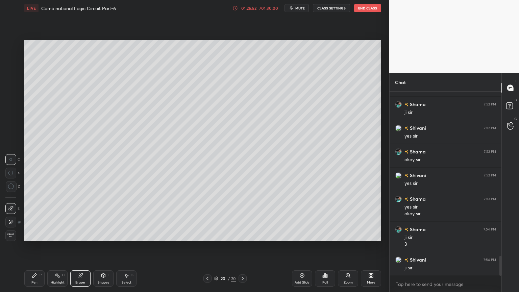
click at [34, 246] on div "Pen P" at bounding box center [34, 278] width 20 height 16
click at [100, 246] on div "Shapes L" at bounding box center [103, 278] width 20 height 16
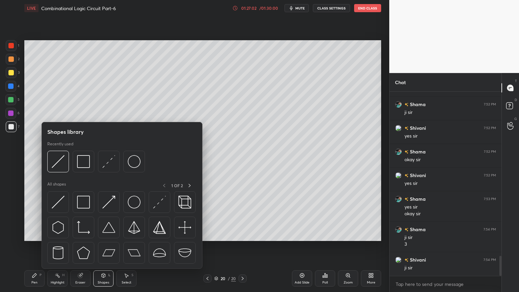
click at [81, 246] on div "Eraser" at bounding box center [80, 282] width 10 height 3
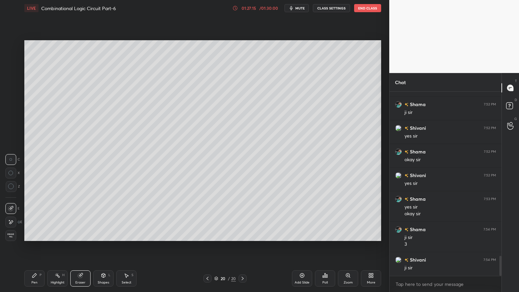
click at [35, 246] on icon at bounding box center [34, 275] width 5 height 5
click at [11, 96] on div at bounding box center [10, 99] width 11 height 11
click at [14, 85] on div at bounding box center [10, 85] width 5 height 5
click at [11, 221] on icon at bounding box center [11, 222] width 6 height 5
click at [103, 246] on icon at bounding box center [103, 276] width 0 height 2
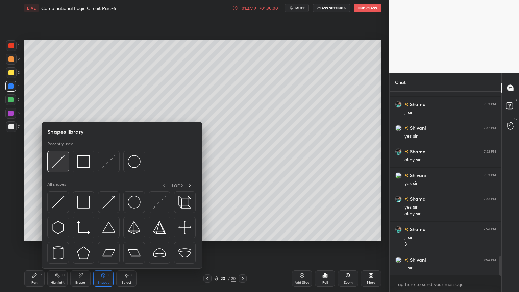
click at [60, 162] on img at bounding box center [58, 161] width 13 height 13
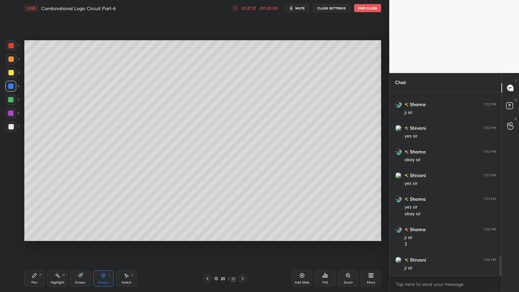
click at [79, 246] on div "Eraser" at bounding box center [80, 278] width 20 height 16
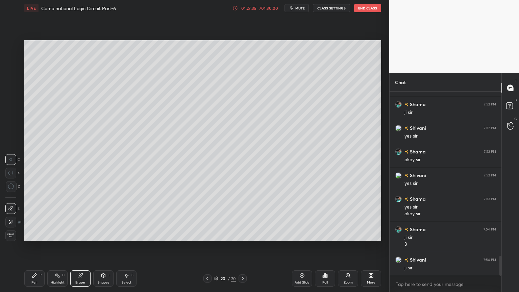
click at [35, 246] on div "Pen P" at bounding box center [34, 278] width 20 height 16
click at [15, 129] on div at bounding box center [11, 126] width 11 height 11
click at [10, 205] on div at bounding box center [10, 208] width 11 height 11
click at [77, 246] on div "Eraser" at bounding box center [80, 282] width 10 height 3
click at [36, 246] on icon at bounding box center [34, 275] width 5 height 5
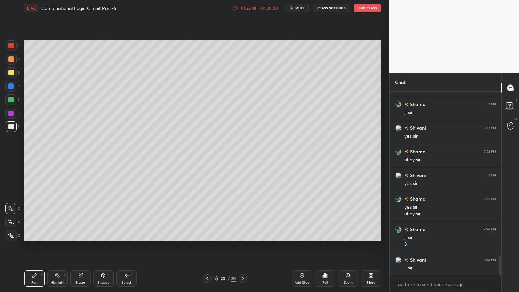
click at [54, 246] on div "Highlight H" at bounding box center [57, 278] width 20 height 16
click at [15, 112] on div at bounding box center [10, 113] width 11 height 11
click at [38, 246] on div "Pen P" at bounding box center [34, 278] width 20 height 16
click at [14, 128] on div at bounding box center [10, 126] width 5 height 5
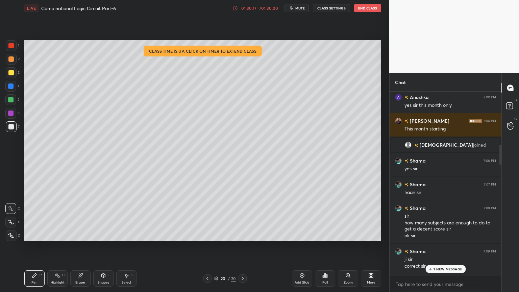
scroll to position [469, 0]
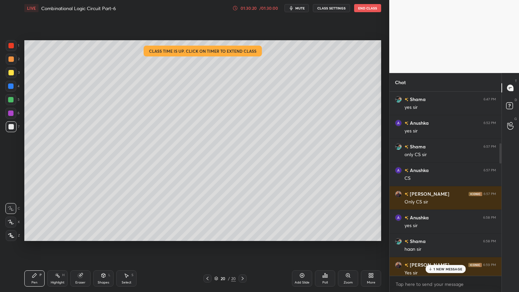
click at [438, 246] on p "1 NEW MESSAGE" at bounding box center [447, 269] width 29 height 4
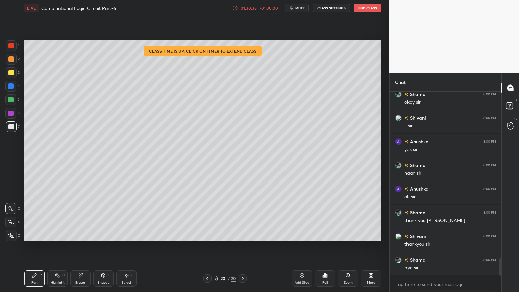
scroll to position [169, 110]
click at [368, 10] on button "End Class" at bounding box center [367, 8] width 27 height 8
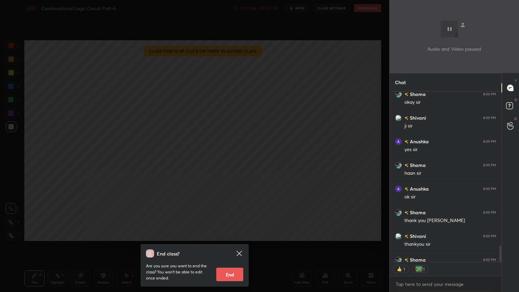
click at [226, 246] on button "End" at bounding box center [229, 275] width 27 height 14
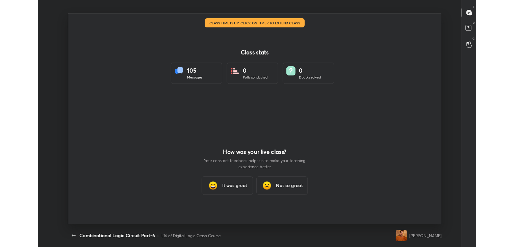
scroll to position [2, 0]
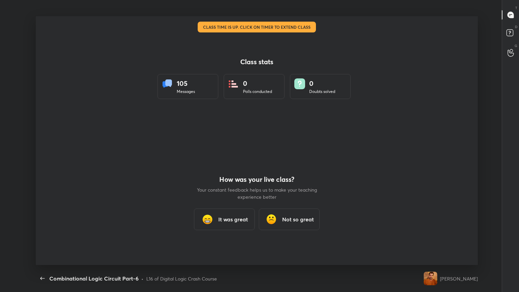
click at [228, 218] on h3 "It was great" at bounding box center [233, 219] width 30 height 8
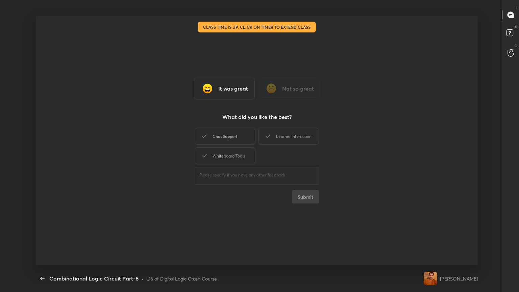
click at [231, 134] on div "Chat Support" at bounding box center [225, 136] width 61 height 17
click at [232, 150] on div "Whiteboard Tools" at bounding box center [225, 155] width 61 height 17
click at [289, 137] on div "Learner Interaction" at bounding box center [288, 136] width 61 height 17
click at [296, 199] on button "Submit" at bounding box center [305, 197] width 27 height 14
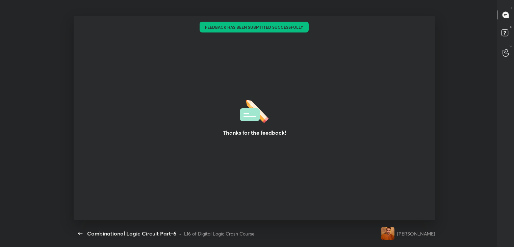
type textarea "x"
